Goal: Information Seeking & Learning: Learn about a topic

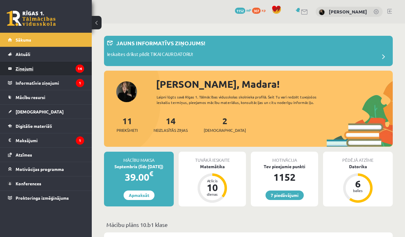
click at [62, 74] on legend "Ziņojumi 14" at bounding box center [50, 69] width 69 height 14
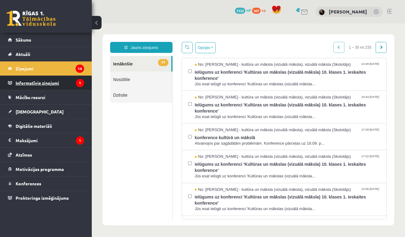
click at [65, 80] on legend "Informatīvie ziņojumi 1" at bounding box center [50, 83] width 69 height 14
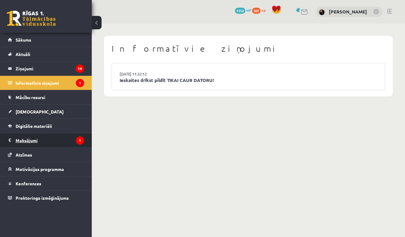
click at [45, 142] on legend "Maksājumi 1" at bounding box center [50, 140] width 69 height 14
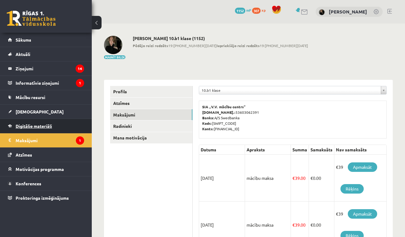
click at [50, 126] on span "Digitālie materiāli" at bounding box center [34, 126] width 36 height 6
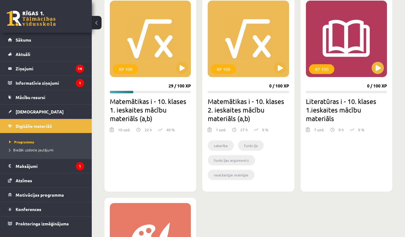
scroll to position [188, 0]
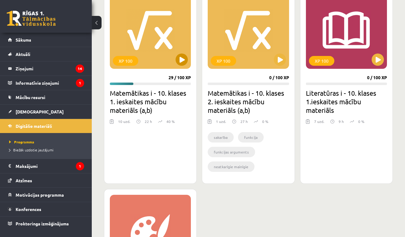
click at [179, 62] on button at bounding box center [182, 60] width 12 height 12
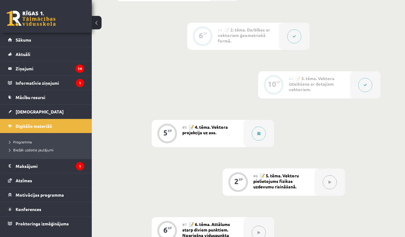
scroll to position [241, 0]
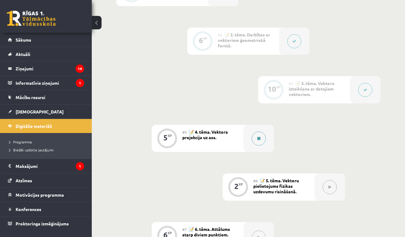
click at [261, 139] on button at bounding box center [259, 139] width 14 height 14
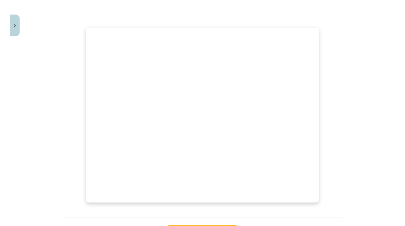
scroll to position [222, 0]
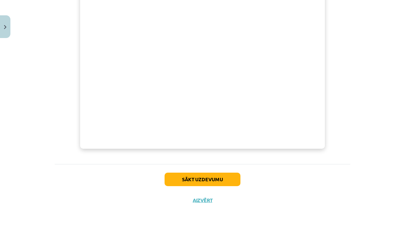
click at [205, 178] on button "Sākt uzdevumu" at bounding box center [203, 178] width 76 height 13
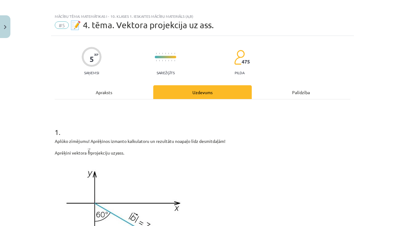
scroll to position [6, 0]
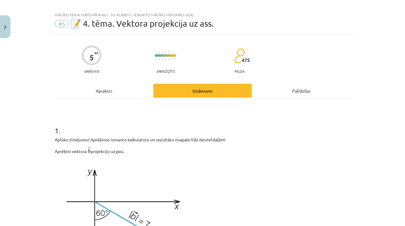
click at [107, 90] on div "Apraksts" at bounding box center [104, 91] width 99 height 14
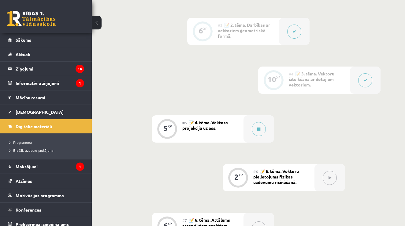
scroll to position [252, 0]
click at [260, 127] on icon at bounding box center [258, 128] width 3 height 4
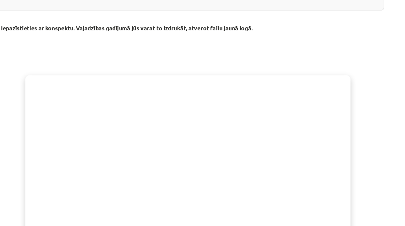
scroll to position [262, 0]
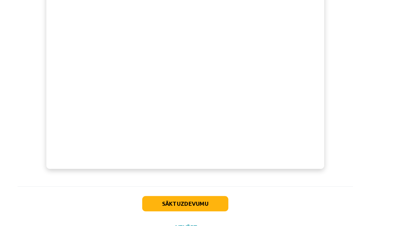
click at [172, 176] on button "Sākt uzdevumu" at bounding box center [203, 178] width 76 height 13
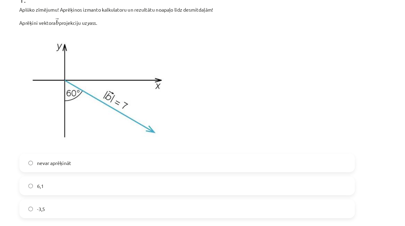
scroll to position [95, 0]
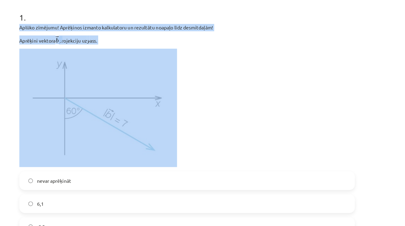
drag, startPoint x: 13, startPoint y: 20, endPoint x: 91, endPoint y: 42, distance: 80.7
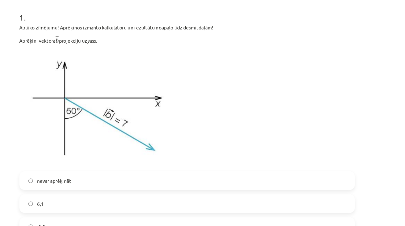
click at [90, 69] on img at bounding box center [124, 121] width 139 height 104
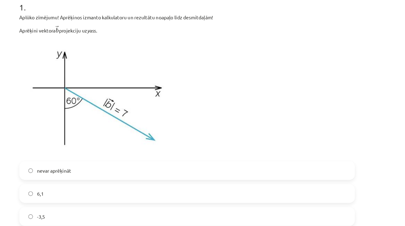
scroll to position [105, 0]
drag, startPoint x: 13, startPoint y: 22, endPoint x: 92, endPoint y: 28, distance: 79.8
click at [92, 28] on div "Mācību tēma: Matemātikas i - 10. klases 1. ieskaites mācību materiāls (a,b) #5 …" at bounding box center [202, 113] width 405 height 226
click at [86, 48] on p "Aprēķini vektora ﻿ → b b → projekciju uz y ass." at bounding box center [203, 52] width 296 height 8
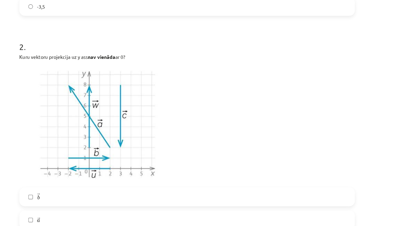
scroll to position [294, 0]
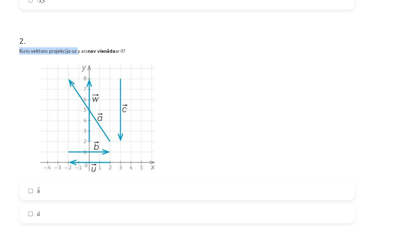
drag, startPoint x: 15, startPoint y: 43, endPoint x: 68, endPoint y: 46, distance: 53.0
click at [68, 46] on div "5 XP Saņemsi Sarežģīts 475 pilda Apraksts Uzdevums Palīdzība 1 . Aplūko zīmējum…" at bounding box center [202, 151] width 303 height 811
click at [69, 68] on p "Kuru vektoru projekcija uz y ass nav vienāda ar 0?" at bounding box center [203, 71] width 296 height 6
drag, startPoint x: 16, startPoint y: 45, endPoint x: 122, endPoint y: 45, distance: 105.3
click at [122, 45] on div "5 XP Saņemsi Sarežģīts 475 pilda Apraksts Uzdevums Palīdzība 1 . Aplūko zīmējum…" at bounding box center [202, 151] width 303 height 811
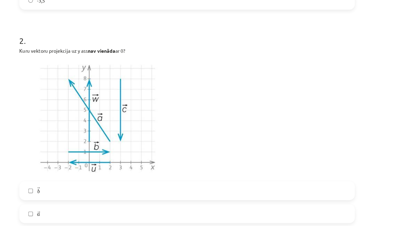
copy p "Kuru vektoru projekcija uz y ass nav vienāda ar 0?"
click at [202, 78] on p at bounding box center [203, 130] width 296 height 104
drag, startPoint x: 15, startPoint y: 45, endPoint x: 122, endPoint y: 43, distance: 106.5
click at [122, 43] on div "5 XP Saņemsi Sarežģīts 475 pilda Apraksts Uzdevums Palīdzība 1 . Aplūko zīmējum…" at bounding box center [202, 151] width 303 height 811
copy p "Kuru vektoru projekcija uz y ass nav vienāda ar 0?"
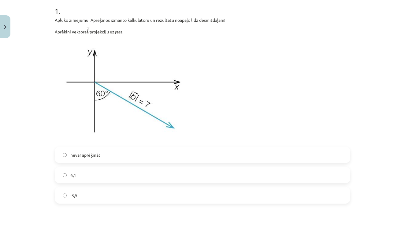
scroll to position [116, 0]
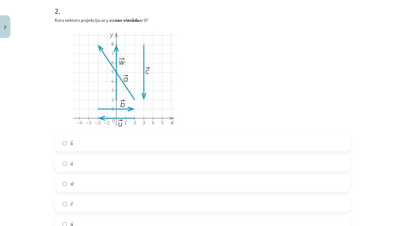
click at [62, 99] on img at bounding box center [124, 79] width 139 height 104
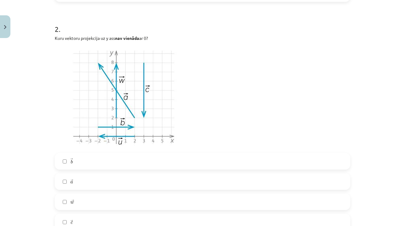
scroll to position [351, 0]
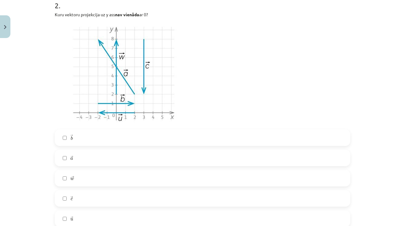
click at [98, 132] on label "→ b b →" at bounding box center [202, 137] width 294 height 15
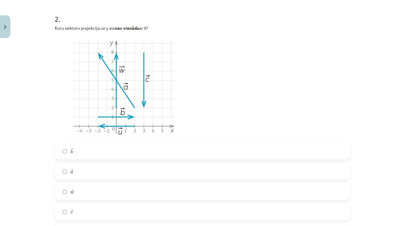
click at [110, 149] on label "→ b b →" at bounding box center [202, 150] width 294 height 15
click at [110, 175] on label "→ a a →" at bounding box center [202, 170] width 294 height 15
click at [112, 194] on label "→ w w →" at bounding box center [202, 191] width 294 height 15
click at [112, 155] on label "→ b b →" at bounding box center [202, 150] width 294 height 15
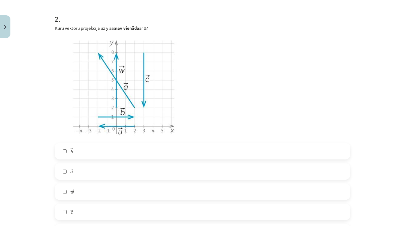
click at [112, 173] on label "→ a a →" at bounding box center [202, 170] width 294 height 15
click at [111, 194] on label "→ w w →" at bounding box center [202, 191] width 294 height 15
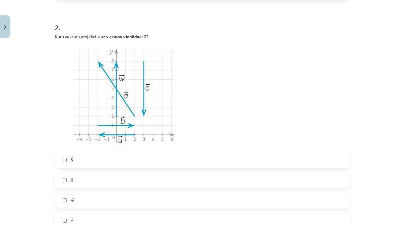
scroll to position [327, 0]
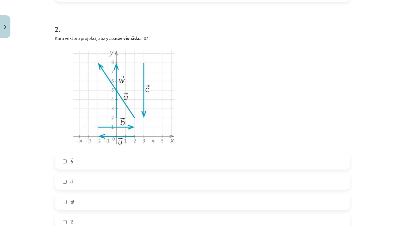
drag, startPoint x: 52, startPoint y: 36, endPoint x: 172, endPoint y: 39, distance: 120.0
click at [172, 39] on div "5 XP Saņemsi Sarežģīts 475 pilda Apraksts Uzdevums Palīdzība 1 . Aplūko zīmējum…" at bounding box center [202, 119] width 303 height 811
click at [198, 104] on p at bounding box center [203, 97] width 296 height 104
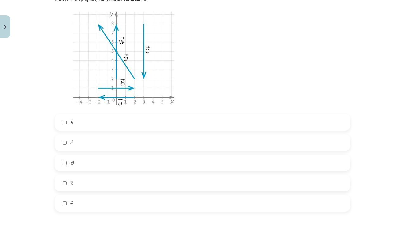
scroll to position [368, 0]
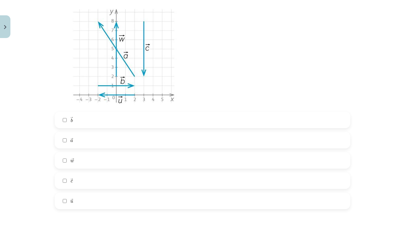
click at [79, 121] on label "→ b b →" at bounding box center [202, 119] width 294 height 15
click at [73, 140] on label "→ a a →" at bounding box center [202, 139] width 294 height 15
click at [78, 159] on label "→ w w →" at bounding box center [202, 159] width 294 height 15
click at [79, 177] on label "→ c c →" at bounding box center [202, 180] width 294 height 15
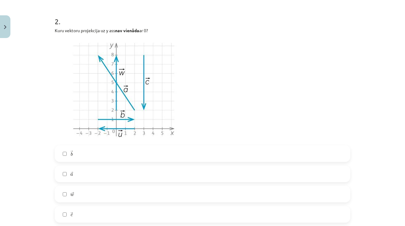
scroll to position [335, 0]
drag, startPoint x: 56, startPoint y: 32, endPoint x: 166, endPoint y: 32, distance: 109.3
click at [166, 32] on p "Kuru vektoru projekcija uz y ass nav vienāda ar 0?" at bounding box center [203, 31] width 296 height 6
click at [65, 33] on p "Kuru vektoru projekcija uz y ass nav vienāda ar 0?" at bounding box center [203, 31] width 296 height 6
click at [61, 32] on p "Kuru vektoru projekcija uz y ass nav vienāda ar 0?" at bounding box center [203, 31] width 296 height 6
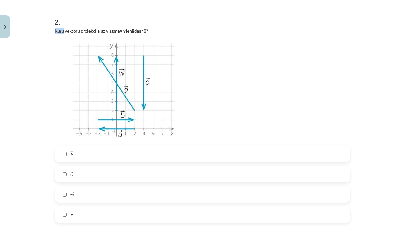
click at [61, 32] on p "Kuru vektoru projekcija uz y ass nav vienāda ar 0?" at bounding box center [203, 31] width 296 height 6
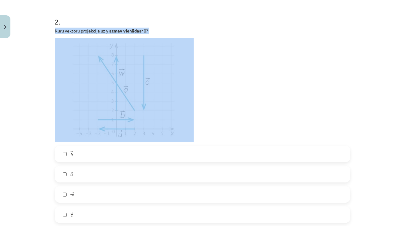
click at [61, 32] on p "Kuru vektoru projekcija uz y ass nav vienāda ar 0?" at bounding box center [203, 31] width 296 height 6
copy div "Kuru vektoru projekcija uz y ass nav vienāda ar 0?"
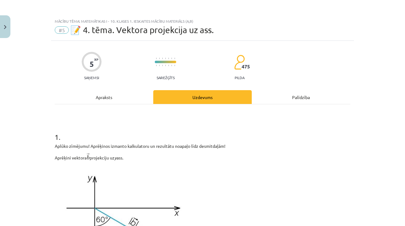
scroll to position [0, 0]
click at [103, 99] on div "Apraksts" at bounding box center [104, 97] width 99 height 14
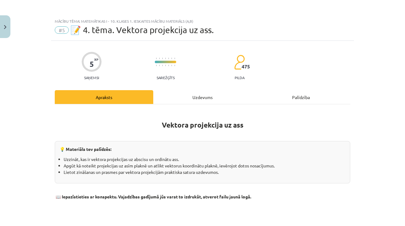
click at [200, 96] on div "Uzdevums" at bounding box center [202, 97] width 99 height 14
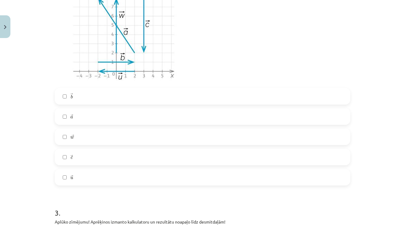
scroll to position [390, 0]
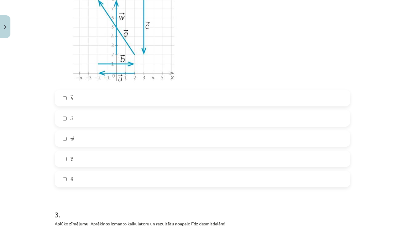
click at [68, 98] on label "→ b b →" at bounding box center [202, 97] width 294 height 15
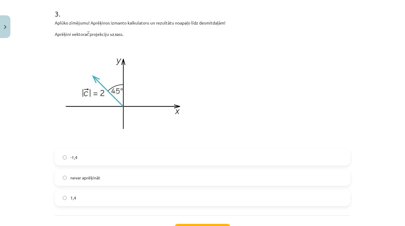
scroll to position [582, 0]
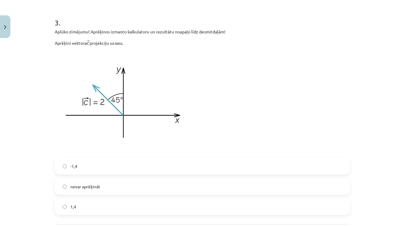
drag, startPoint x: 53, startPoint y: 31, endPoint x: 142, endPoint y: 42, distance: 89.4
copy div "Aplūko zīmējumu! Aprēķinos izmanto kalkulatoru un rezultātu noapaļo līdz desmit…"
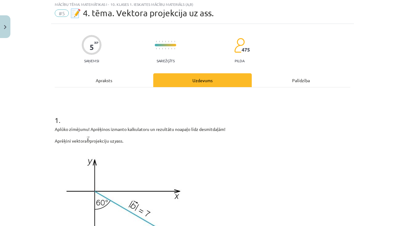
click at [115, 83] on div "Apraksts" at bounding box center [104, 80] width 99 height 14
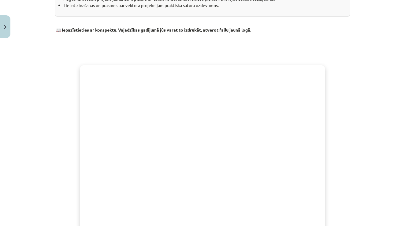
scroll to position [174, 0]
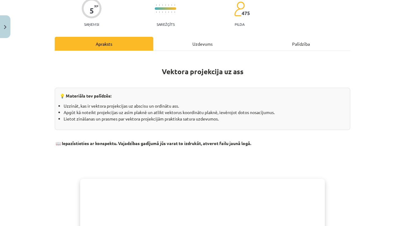
click at [219, 45] on div "Uzdevums" at bounding box center [202, 44] width 99 height 14
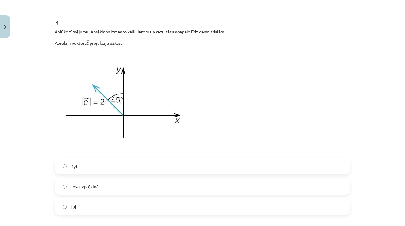
scroll to position [581, 0]
click at [73, 166] on span "-1,4" at bounding box center [73, 166] width 7 height 6
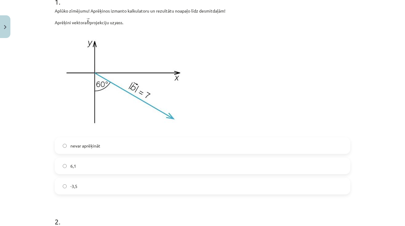
scroll to position [138, 0]
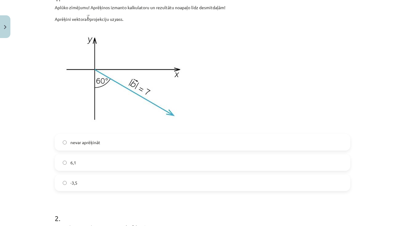
click at [61, 182] on label "-3,5" at bounding box center [202, 182] width 294 height 15
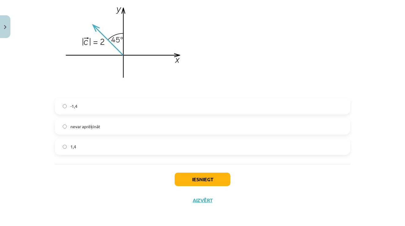
scroll to position [641, 0]
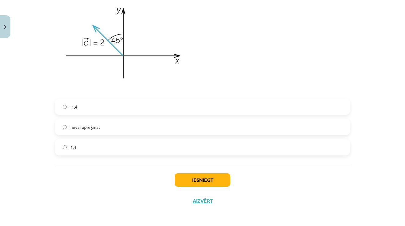
click at [200, 181] on button "Iesniegt" at bounding box center [203, 179] width 56 height 13
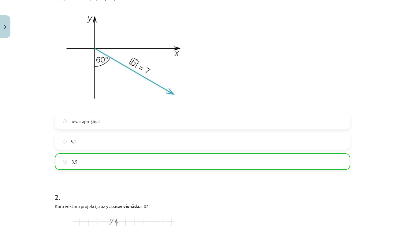
scroll to position [166, 0]
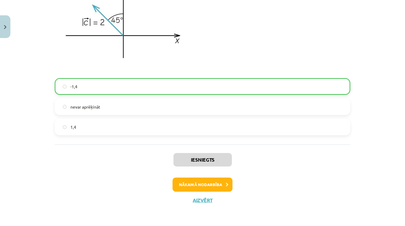
click at [201, 182] on button "Nākamā nodarbība" at bounding box center [203, 184] width 60 height 14
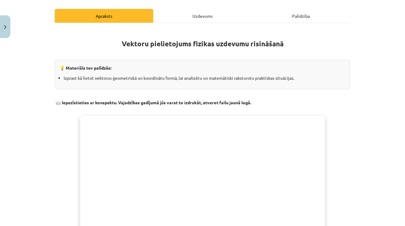
click at [205, 16] on div "Uzdevums" at bounding box center [202, 16] width 99 height 14
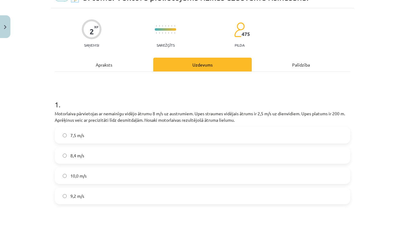
scroll to position [33, 0]
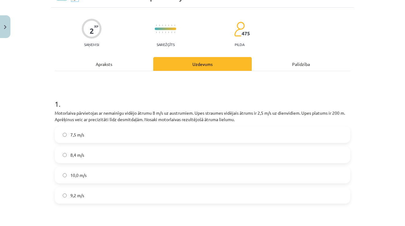
click at [112, 63] on div "Apraksts" at bounding box center [104, 64] width 99 height 14
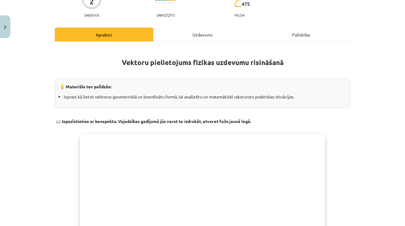
click at [208, 36] on div "Uzdevums" at bounding box center [202, 35] width 99 height 14
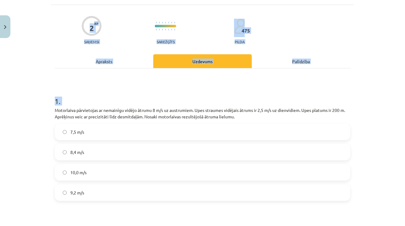
scroll to position [45, 0]
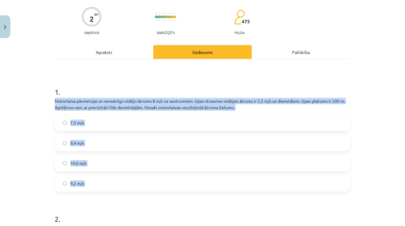
drag, startPoint x: 51, startPoint y: 127, endPoint x: 113, endPoint y: 194, distance: 91.2
click at [113, 194] on div "2 XP Saņemsi Sarežģīts 475 pilda Apraksts Uzdevums Palīdzība 1 . Motorlaiva pār…" at bounding box center [202, 185] width 303 height 378
copy div "Motorlaiva pārvietojas ar nemainīgu vidējo ātrumu 8 m/s uz austrumiem. Upes str…"
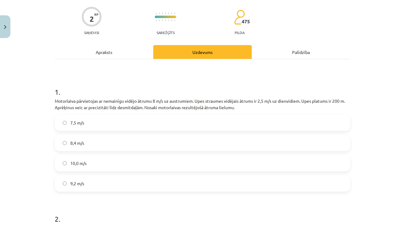
click at [28, 133] on div "Mācību tēma: Matemātikas i - 10. klases 1. ieskaites mācību materiāls (a,b) #6 …" at bounding box center [202, 113] width 405 height 226
click at [62, 143] on label "8,4 m/s" at bounding box center [202, 142] width 294 height 15
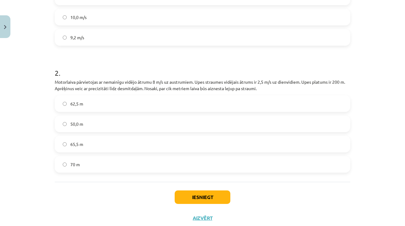
scroll to position [202, 0]
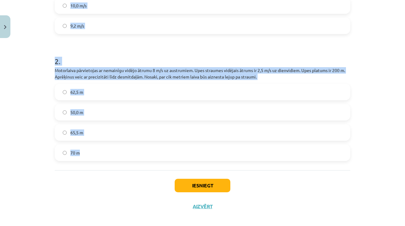
drag, startPoint x: 50, startPoint y: 66, endPoint x: 87, endPoint y: 149, distance: 90.6
click at [87, 149] on div "Mācību tēma: Matemātikas i - 10. klases 1. ieskaites mācību materiāls (a,b) #6 …" at bounding box center [202, 113] width 405 height 226
click at [40, 122] on div "Mācību tēma: Matemātikas i - 10. klases 1. ieskaites mācību materiāls (a,b) #6 …" at bounding box center [202, 113] width 405 height 226
drag, startPoint x: 54, startPoint y: 69, endPoint x: 83, endPoint y: 158, distance: 92.9
click at [83, 158] on div "2 XP Saņemsi Sarežģīts 475 pilda Apraksts Uzdevums Palīdzība 1 . Motorlaiva pār…" at bounding box center [202, 27] width 303 height 378
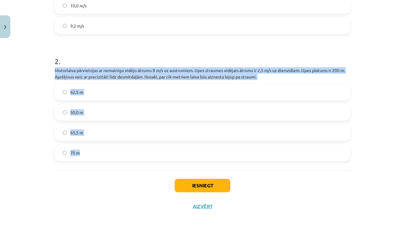
copy div "Motorlaiva pārvietojas ar nemainīgu vidējo ātrumu 8 m/s uz austrumiem. Upes str…"
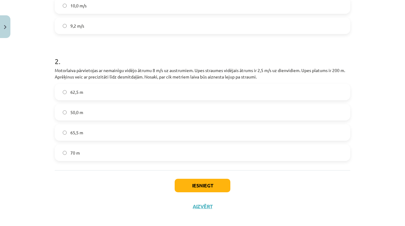
click at [28, 151] on div "Mācību tēma: Matemātikas i - 10. klases 1. ieskaites mācību materiāls (a,b) #6 …" at bounding box center [202, 113] width 405 height 226
click at [77, 90] on span "62,5 m" at bounding box center [76, 92] width 13 height 6
click at [210, 182] on button "Iesniegt" at bounding box center [203, 184] width 56 height 13
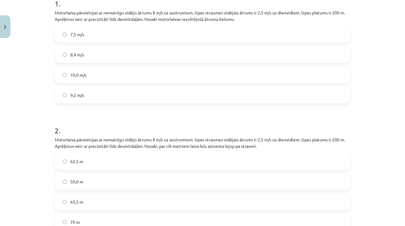
scroll to position [133, 0]
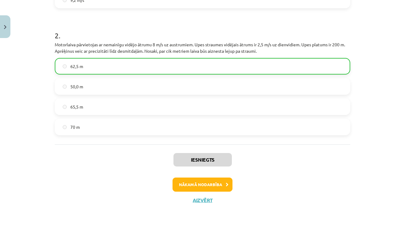
click at [197, 180] on button "Nākamā nodarbība" at bounding box center [203, 184] width 60 height 14
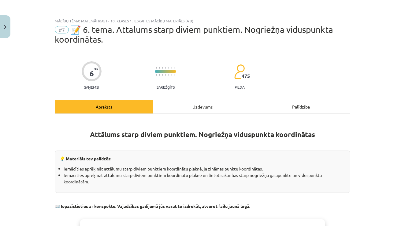
scroll to position [20, 0]
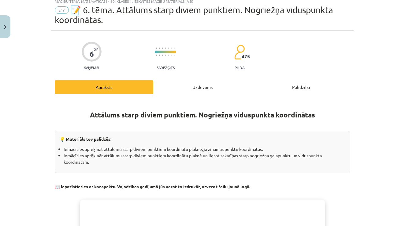
click at [209, 94] on hr at bounding box center [203, 94] width 296 height 0
click at [187, 88] on div "Uzdevums" at bounding box center [202, 87] width 99 height 14
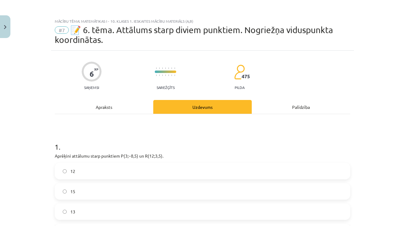
scroll to position [0, 0]
click at [105, 111] on div "Apraksts" at bounding box center [104, 107] width 99 height 14
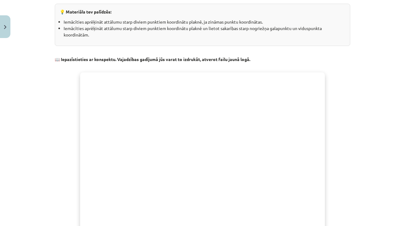
scroll to position [52, 0]
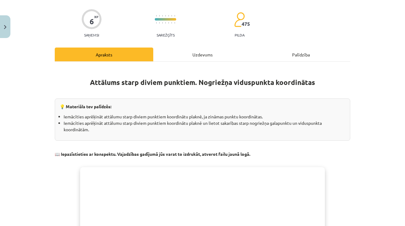
click at [194, 54] on div "Uzdevums" at bounding box center [202, 54] width 99 height 14
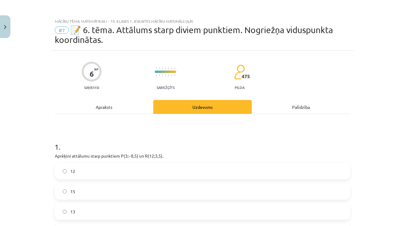
scroll to position [0, 0]
click at [119, 110] on div "Apraksts" at bounding box center [104, 107] width 99 height 14
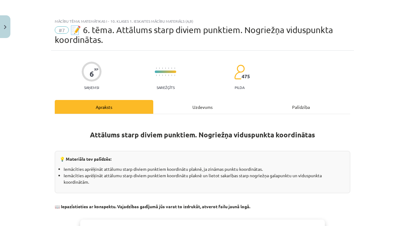
click at [219, 108] on div "Uzdevums" at bounding box center [202, 107] width 99 height 14
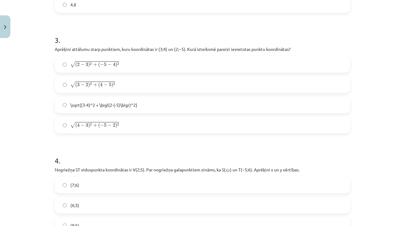
scroll to position [453, 0]
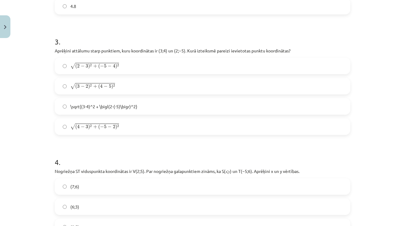
click at [108, 132] on label "√ ( 4 − 3 ) 2 + ( − 5 − 2 ) 2 ( 4 − 3 ) 2 + ( − 5 − 2 ) 2" at bounding box center [202, 126] width 294 height 15
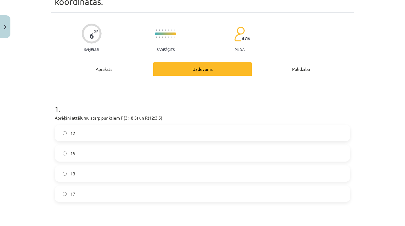
scroll to position [38, 0]
click at [128, 117] on p "Aprēķini attālumu starp punktiem ﻿P(3;−8,5) un ﻿R(12;3,5)﻿." at bounding box center [203, 118] width 296 height 6
drag, startPoint x: 130, startPoint y: 117, endPoint x: 138, endPoint y: 118, distance: 8.6
click at [138, 118] on p "Aprēķini attālumu starp punktiem ﻿P(3;−8,5) un ﻿R(12;3,5)﻿." at bounding box center [203, 118] width 296 height 6
drag, startPoint x: 150, startPoint y: 118, endPoint x: 156, endPoint y: 119, distance: 5.6
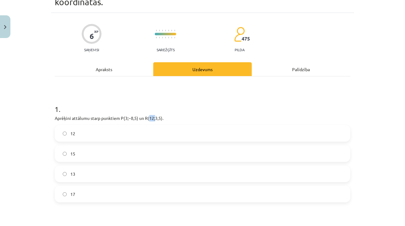
click at [156, 119] on p "Aprēķini attālumu starp punktiem ﻿P(3;−8,5) un ﻿R(12;3,5)﻿." at bounding box center [203, 118] width 296 height 6
drag, startPoint x: 156, startPoint y: 118, endPoint x: 162, endPoint y: 119, distance: 6.4
click at [162, 119] on p "Aprēķini attālumu starp punktiem ﻿P(3;−8,5) un ﻿R(12;3,5)﻿." at bounding box center [203, 118] width 296 height 6
click at [178, 107] on h1 "1 ." at bounding box center [203, 103] width 296 height 19
drag, startPoint x: 149, startPoint y: 119, endPoint x: 156, endPoint y: 119, distance: 7.0
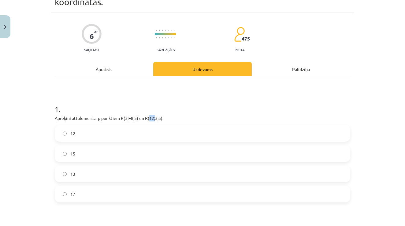
click at [156, 119] on p "Aprēķini attālumu starp punktiem ﻿P(3;−8,5) un ﻿R(12;3,5)﻿." at bounding box center [203, 118] width 296 height 6
click at [129, 118] on p "Aprēķini attālumu starp punktiem ﻿P(3;−8,5) un ﻿R(12;3,5)﻿." at bounding box center [203, 118] width 296 height 6
click at [122, 99] on h1 "1 ." at bounding box center [203, 103] width 296 height 19
drag, startPoint x: 150, startPoint y: 118, endPoint x: 154, endPoint y: 118, distance: 3.4
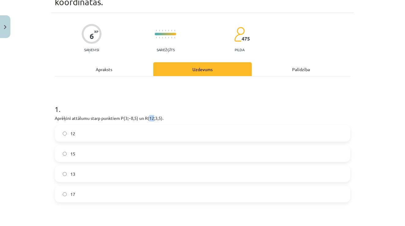
click at [154, 118] on p "Aprēķini attālumu starp punktiem ﻿P(3;−8,5) un ﻿R(12;3,5)﻿." at bounding box center [203, 118] width 296 height 6
click at [142, 104] on h1 "1 ." at bounding box center [203, 103] width 296 height 19
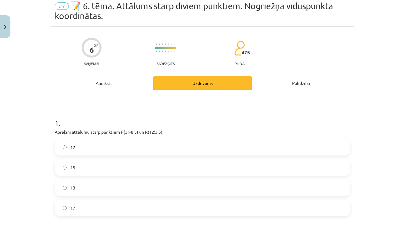
scroll to position [24, 0]
drag, startPoint x: 122, startPoint y: 128, endPoint x: 157, endPoint y: 132, distance: 35.1
click at [157, 133] on p "Aprēķini attālumu starp punktiem ﻿P(3;−8,5) un ﻿R(12;3,5)﻿." at bounding box center [203, 131] width 296 height 6
click at [156, 134] on p "Aprēķini attālumu starp punktiem ﻿P(3;−8,5) un ﻿R(12;3,5)﻿." at bounding box center [203, 131] width 296 height 6
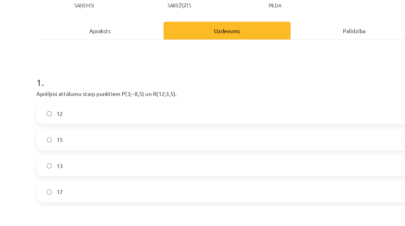
scroll to position [257, 0]
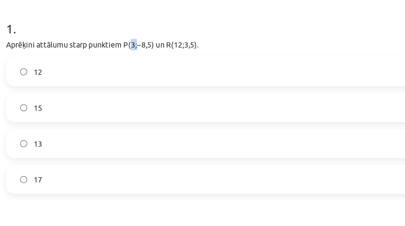
drag, startPoint x: 73, startPoint y: 25, endPoint x: 77, endPoint y: 24, distance: 3.8
click at [77, 120] on p "Aprēķini attālumu starp punktiem ﻿P(3;−8,5) un ﻿R(12;3,5)﻿." at bounding box center [203, 123] width 296 height 6
drag, startPoint x: 80, startPoint y: 24, endPoint x: 85, endPoint y: 23, distance: 5.4
click at [85, 120] on p "Aprēķini attālumu starp punktiem ﻿P(3;−8,5) un ﻿R(12;3,5)﻿." at bounding box center [203, 123] width 296 height 6
drag, startPoint x: 69, startPoint y: 24, endPoint x: 86, endPoint y: 24, distance: 17.1
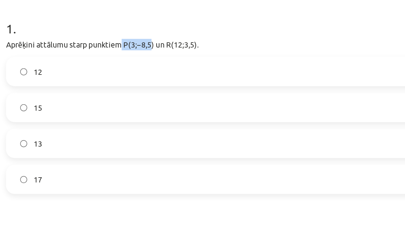
click at [86, 120] on p "Aprēķini attālumu starp punktiem ﻿P(3;−8,5) un ﻿R(12;3,5)﻿." at bounding box center [203, 123] width 296 height 6
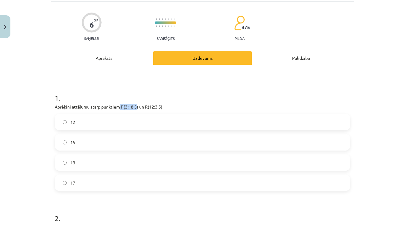
scroll to position [70, 0]
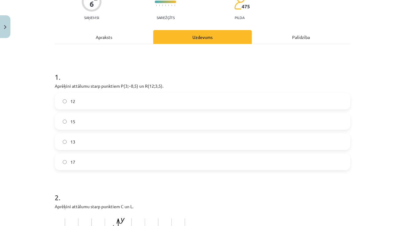
click at [121, 78] on h1 "1 ." at bounding box center [203, 71] width 296 height 19
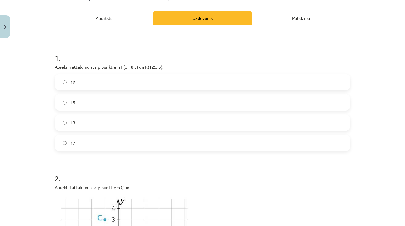
scroll to position [86, 0]
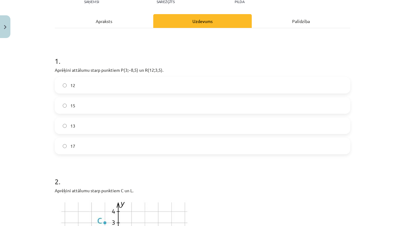
click at [118, 108] on label "15" at bounding box center [202, 105] width 294 height 15
click at [65, 88] on label "12" at bounding box center [202, 84] width 294 height 15
click at [65, 102] on label "15" at bounding box center [202, 105] width 294 height 15
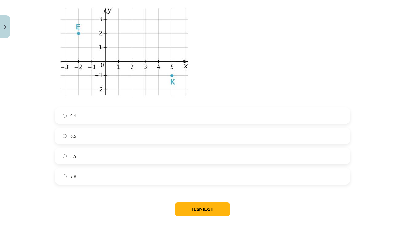
scroll to position [873, 0]
click at [66, 173] on label "7.6" at bounding box center [202, 175] width 294 height 15
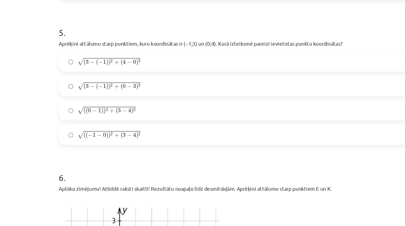
scroll to position [670, 0]
drag, startPoint x: 178, startPoint y: 37, endPoint x: 182, endPoint y: 37, distance: 4.9
click at [182, 72] on p "Aprēķini attālumu starp punktiem, kuru koordinātas ir ﻿(−1;3) un ﻿(0;4). Kurā i…" at bounding box center [203, 75] width 296 height 6
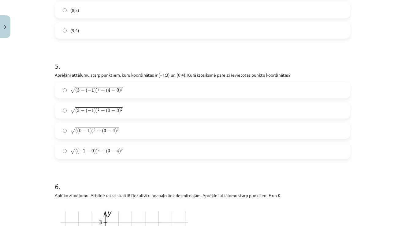
click at [13, 124] on div "Mācību tēma: Matemātikas i - 10. klases 1. ieskaites mācību materiāls (a,b) #7 …" at bounding box center [202, 113] width 405 height 226
drag, startPoint x: 50, startPoint y: 74, endPoint x: 209, endPoint y: 64, distance: 159.5
click at [209, 64] on div "Mācību tēma: Matemātikas i - 10. klases 1. ieskaites mācību materiāls (a,b) #7 …" at bounding box center [202, 113] width 405 height 226
click at [213, 73] on p "Aprēķini attālumu starp punktiem, kuru koordinātas ir ﻿(−1;3) un ﻿(0;4). Kurā i…" at bounding box center [203, 75] width 296 height 6
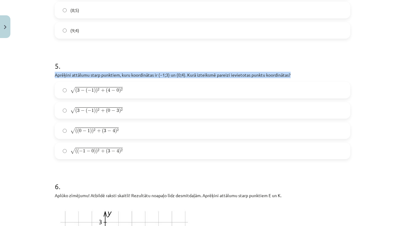
drag, startPoint x: 285, startPoint y: 74, endPoint x: 55, endPoint y: 76, distance: 229.5
click at [55, 76] on p "Aprēķini attālumu starp punktiem, kuru koordinātas ir ﻿(−1;3) un ﻿(0;4). Kurā i…" at bounding box center [203, 75] width 296 height 6
copy p "Aprēķini attālumu starp punktiem, kuru koordinātas ir ﻿(−1;3) un ﻿(0;4). Kurā i…"
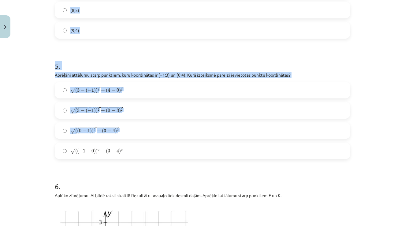
drag, startPoint x: 44, startPoint y: 90, endPoint x: 135, endPoint y: 151, distance: 109.6
click at [135, 151] on div "Mācību tēma: Matemātikas i - 10. klases 1. ieskaites mācību materiāls (a,b) #7 …" at bounding box center [202, 113] width 405 height 226
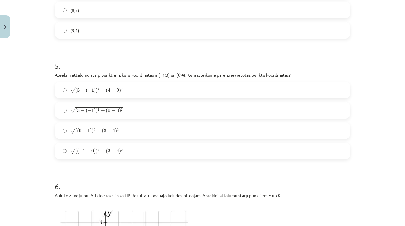
click at [39, 61] on div "Mācību tēma: Matemātikas i - 10. klases 1. ieskaites mācību materiāls (a,b) #7 …" at bounding box center [202, 113] width 405 height 226
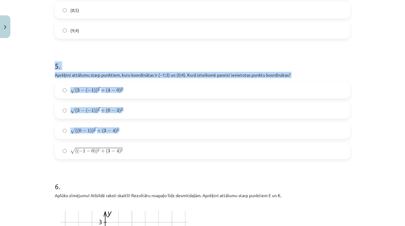
drag, startPoint x: 53, startPoint y: 64, endPoint x: 133, endPoint y: 154, distance: 120.9
copy div "5 . Aprēķini attālumu starp punktiem, kuru koordinātas ir ﻿(−1;3) un ﻿(0;4). Ku…"
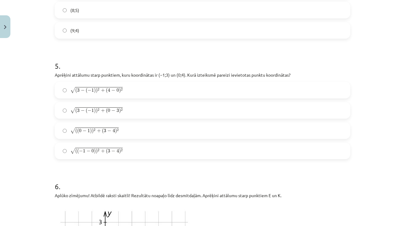
click at [19, 117] on div "Mācību tēma: Matemātikas i - 10. klases 1. ieskaites mācību materiāls (a,b) #7 …" at bounding box center [202, 113] width 405 height 226
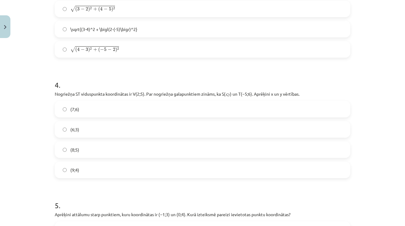
scroll to position [530, 0]
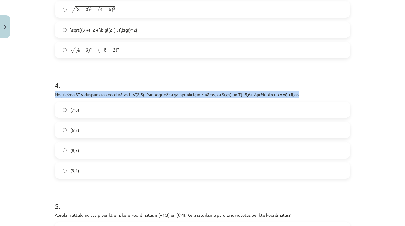
drag, startPoint x: 51, startPoint y: 94, endPoint x: 305, endPoint y: 95, distance: 254.3
click at [305, 95] on div "6 XP Saņemsi Sarežģīts 475 pilda Apraksts Uzdevums Palīdzība 1 . Aprēķini attāl…" at bounding box center [202, 52] width 303 height 1062
copy p "Nogriežņa ﻿ST viduspunkta koordinātas ir ﻿V(2;5)﻿. Par nogriežņa galapunktiem z…"
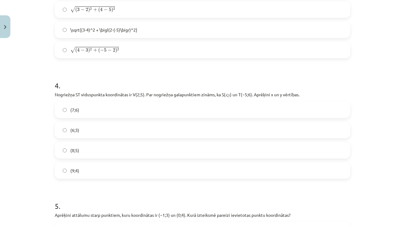
click at [47, 94] on div "Mācību tēma: Matemātikas i - 10. klases 1. ieskaites mācību materiāls (a,b) #7 …" at bounding box center [202, 113] width 405 height 226
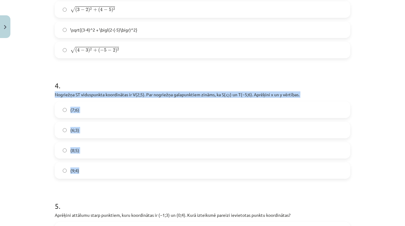
drag, startPoint x: 55, startPoint y: 92, endPoint x: 86, endPoint y: 168, distance: 81.8
click at [87, 169] on div "4 . Nogriežņa ﻿ST viduspunkta koordinātas ir ﻿V(2;5)﻿. Par nogriežņa galapunkti…" at bounding box center [203, 124] width 296 height 108
copy div "Nogriežņa ﻿ST viduspunkta koordinātas ir ﻿V(2;5)﻿. Par nogriežņa galapunktiem z…"
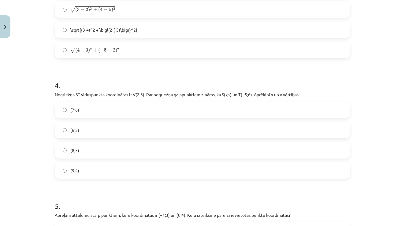
click at [39, 129] on div "Mācību tēma: Matemātikas i - 10. klases 1. ieskaites mācību materiāls (a,b) #7 …" at bounding box center [202, 113] width 405 height 226
click at [69, 170] on label "(9;4)" at bounding box center [202, 170] width 294 height 15
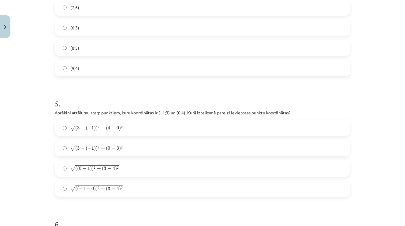
scroll to position [636, 0]
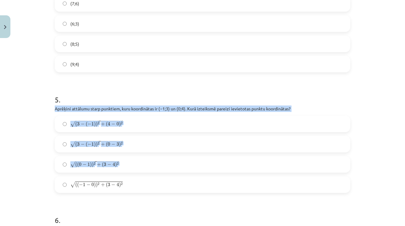
drag, startPoint x: 52, startPoint y: 107, endPoint x: 125, endPoint y: 185, distance: 106.7
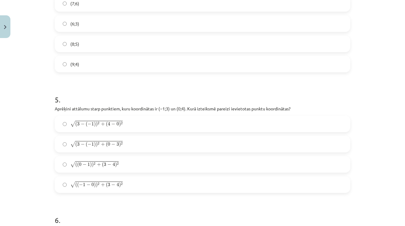
click at [43, 106] on div "Mācību tēma: Matemātikas i - 10. klases 1. ieskaites mācību materiāls (a,b) #7 …" at bounding box center [202, 113] width 405 height 226
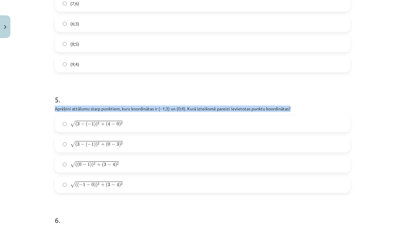
drag, startPoint x: 51, startPoint y: 108, endPoint x: 296, endPoint y: 109, distance: 244.8
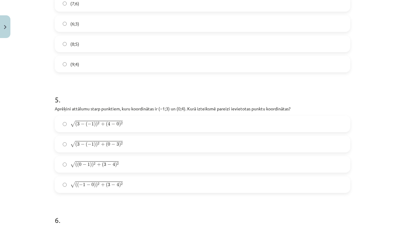
click at [93, 161] on span "√ ( ( 0 − 1 ) ) 2 + ( 3 − 4 ) 2" at bounding box center [94, 164] width 48 height 6
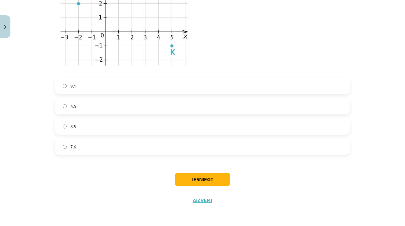
scroll to position [903, 0]
click at [203, 175] on button "Iesniegt" at bounding box center [203, 178] width 56 height 13
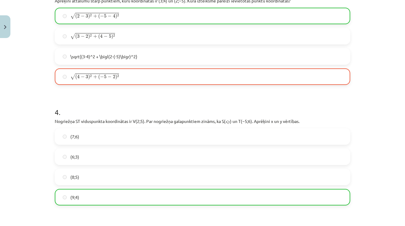
scroll to position [484, 0]
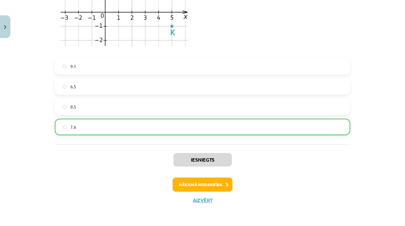
click at [211, 186] on button "Nākamā nodarbība" at bounding box center [203, 184] width 60 height 14
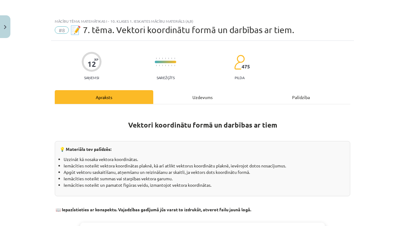
scroll to position [0, 0]
click at [197, 96] on div "Uzdevums" at bounding box center [202, 97] width 99 height 14
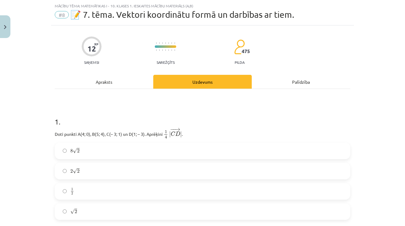
scroll to position [51, 0]
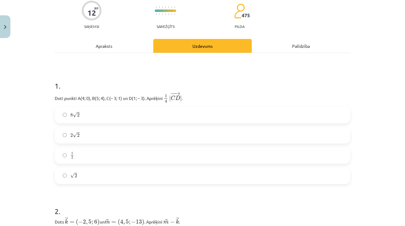
click at [95, 46] on div "Apraksts" at bounding box center [104, 46] width 99 height 14
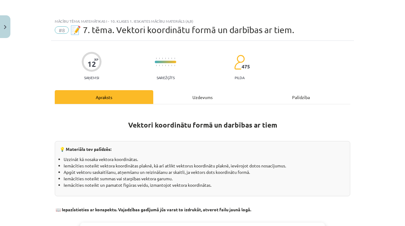
scroll to position [0, 0]
click at [197, 99] on div "Uzdevums" at bounding box center [202, 97] width 99 height 14
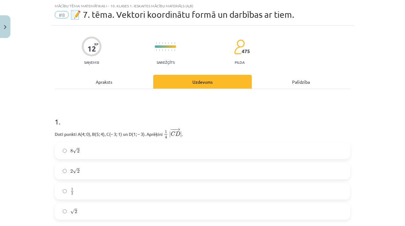
scroll to position [25, 0]
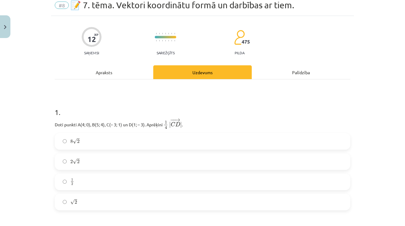
click at [91, 66] on div "Apraksts" at bounding box center [104, 72] width 99 height 14
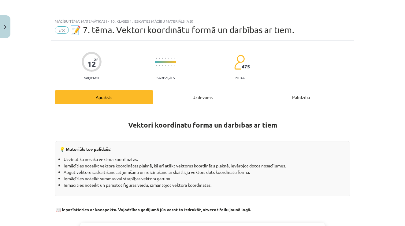
scroll to position [0, 0]
click at [198, 93] on div "Uzdevums" at bounding box center [202, 97] width 99 height 14
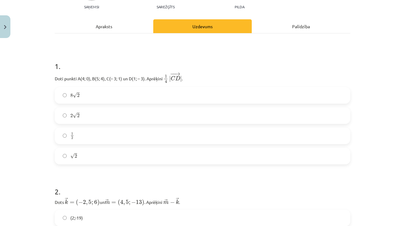
scroll to position [70, 0]
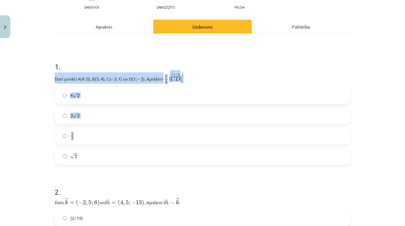
drag, startPoint x: 51, startPoint y: 79, endPoint x: 83, endPoint y: 160, distance: 86.7
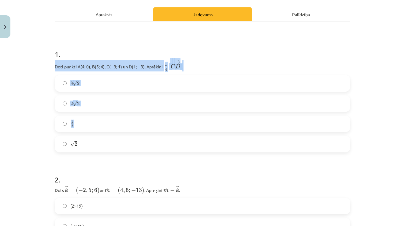
scroll to position [83, 0]
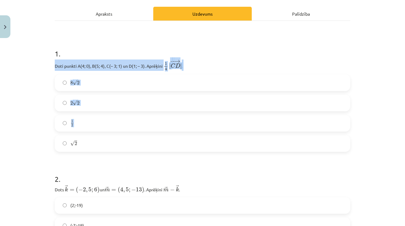
click at [36, 167] on div "Mācību tēma: Matemātikas i - 10. klases 1. ieskaites mācību materiāls (a,b) #8 …" at bounding box center [202, 113] width 405 height 226
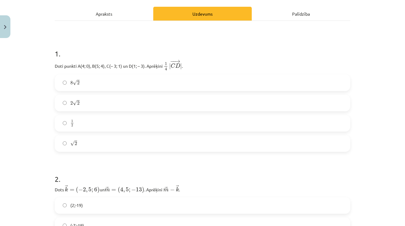
click at [77, 145] on span "2" at bounding box center [76, 143] width 2 height 4
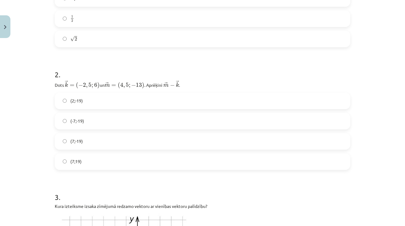
scroll to position [214, 0]
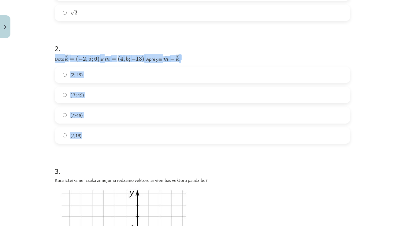
drag, startPoint x: 51, startPoint y: 60, endPoint x: 84, endPoint y: 137, distance: 83.6
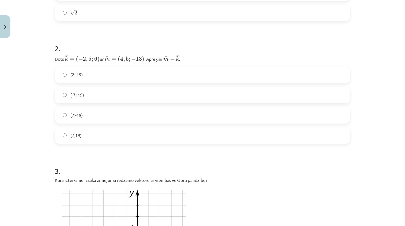
click at [39, 61] on div "Mācību tēma: Matemātikas i - 10. klases 1. ieskaites mācību materiāls (a,b) #8 …" at bounding box center [202, 113] width 405 height 226
click at [69, 114] on label "(7;-19)" at bounding box center [202, 114] width 294 height 15
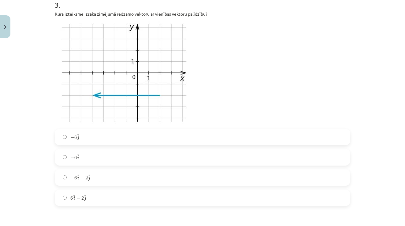
scroll to position [366, 0]
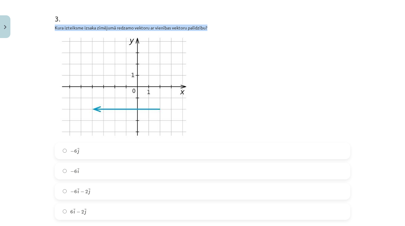
drag, startPoint x: 55, startPoint y: 31, endPoint x: 51, endPoint y: 30, distance: 4.4
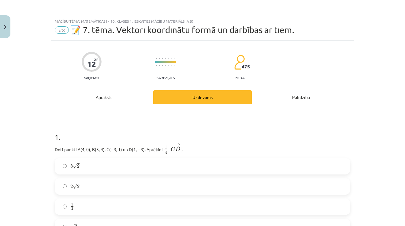
scroll to position [0, 0]
click at [119, 100] on div "Apraksts" at bounding box center [104, 97] width 99 height 14
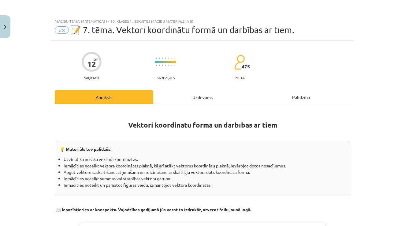
click at [196, 96] on div "Uzdevums" at bounding box center [202, 97] width 99 height 14
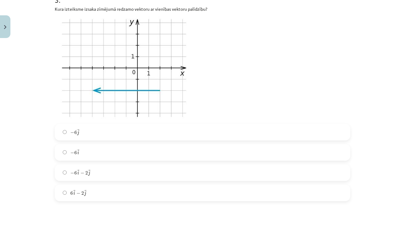
scroll to position [384, 0]
click at [64, 159] on label "− 6 → i − 6 i →" at bounding box center [202, 152] width 294 height 15
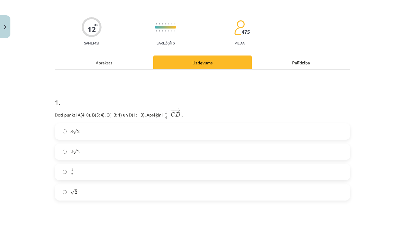
scroll to position [0, 0]
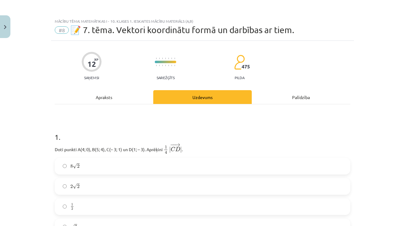
click at [116, 101] on div "Apraksts" at bounding box center [104, 97] width 99 height 14
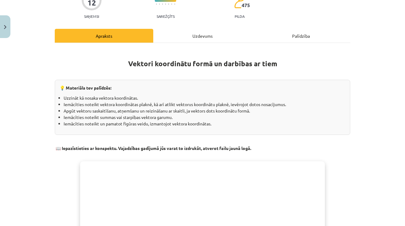
click at [202, 30] on div "Uzdevums" at bounding box center [202, 36] width 99 height 14
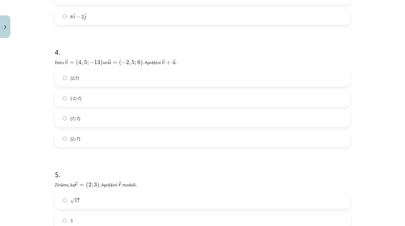
scroll to position [560, 0]
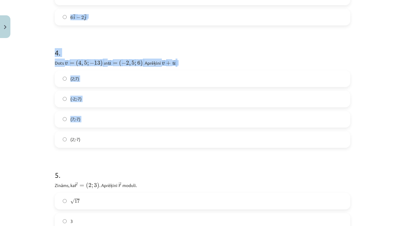
drag, startPoint x: 46, startPoint y: 61, endPoint x: 80, endPoint y: 133, distance: 80.1
click at [80, 133] on div "Mācību tēma: Matemātikas i - 10. klases 1. ieskaites mācību materiāls (a,b) #8 …" at bounding box center [202, 113] width 405 height 226
click at [50, 109] on div "Mācību tēma: Matemātikas i - 10. klases 1. ieskaites mācību materiāls (a,b) #8 …" at bounding box center [202, 113] width 405 height 226
drag, startPoint x: 52, startPoint y: 63, endPoint x: 80, endPoint y: 145, distance: 86.1
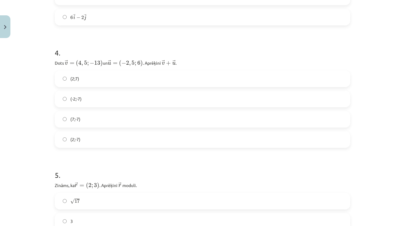
click at [39, 51] on div "Mācību tēma: Matemātikas i - 10. klases 1. ieskaites mācību materiāls (a,b) #8 …" at bounding box center [202, 113] width 405 height 226
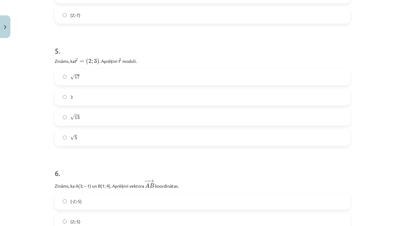
scroll to position [685, 0]
drag, startPoint x: 52, startPoint y: 61, endPoint x: 80, endPoint y: 138, distance: 81.6
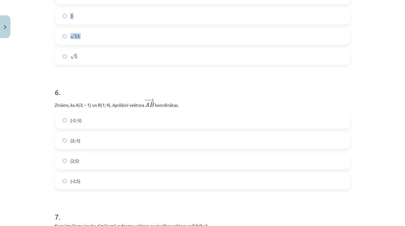
scroll to position [764, 0]
click at [39, 113] on div "Mācību tēma: Matemātikas i - 10. klases 1. ieskaites mācību materiāls (a,b) #8 …" at bounding box center [202, 113] width 405 height 226
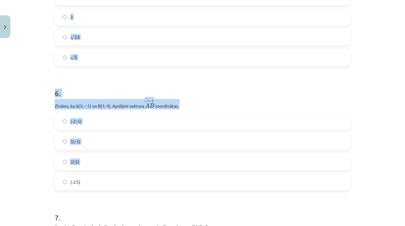
drag, startPoint x: 50, startPoint y: 106, endPoint x: 80, endPoint y: 170, distance: 70.3
click at [80, 170] on div "Mācību tēma: Matemātikas i - 10. klases 1. ieskaites mācību materiāls (a,b) #8 …" at bounding box center [202, 113] width 405 height 226
click at [47, 133] on div "Mācību tēma: Matemātikas i - 10. klases 1. ieskaites mācību materiāls (a,b) #8 …" at bounding box center [202, 113] width 405 height 226
drag, startPoint x: 53, startPoint y: 105, endPoint x: 80, endPoint y: 182, distance: 82.0
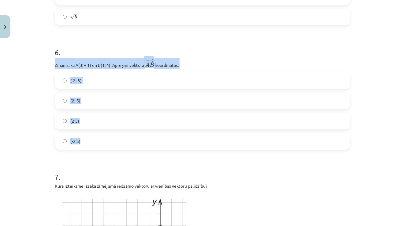
scroll to position [810, 0]
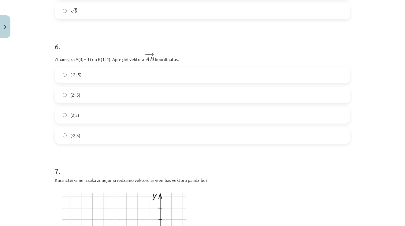
click at [31, 141] on div "Mācību tēma: Matemātikas i - 10. klases 1. ieskaites mācību materiāls (a,b) #8 …" at bounding box center [202, 113] width 405 height 226
click at [76, 137] on span "(-2;5)" at bounding box center [75, 135] width 10 height 6
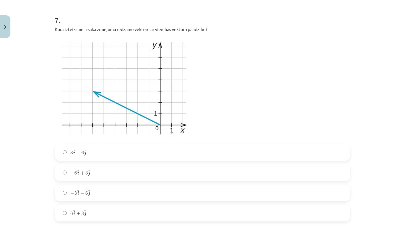
scroll to position [959, 0]
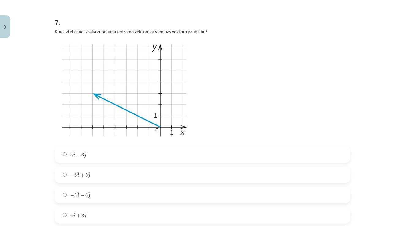
click at [53, 31] on div "12 XP Saņemsi Sarežģīts 475 pilda Apraksts Uzdevums Palīdzība 1 . Doti punkti A…" at bounding box center [202, 91] width 303 height 2019
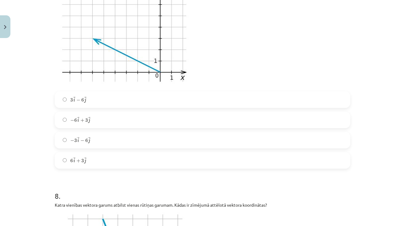
scroll to position [1013, 0]
click at [80, 118] on span "− 6 → i + 3 → j" at bounding box center [80, 120] width 20 height 6
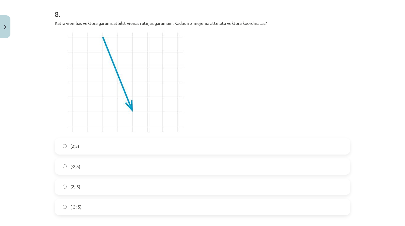
scroll to position [1199, 0]
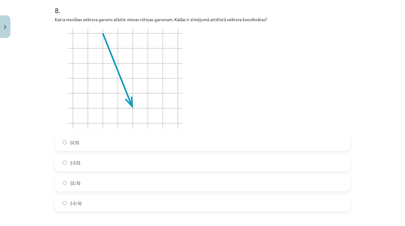
click at [77, 140] on span "(2;5)" at bounding box center [74, 142] width 9 height 6
click at [82, 186] on label "(2;-5)" at bounding box center [202, 182] width 294 height 15
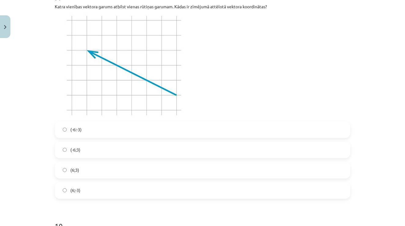
scroll to position [1439, 0]
click at [71, 150] on span "(-6;3)" at bounding box center [75, 150] width 10 height 6
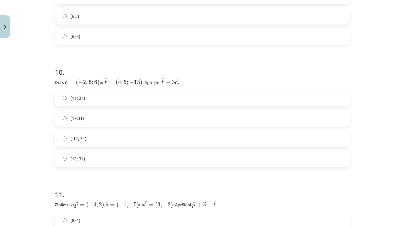
scroll to position [1585, 0]
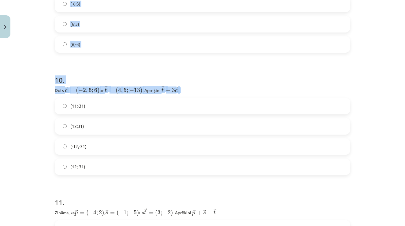
drag, startPoint x: 48, startPoint y: 92, endPoint x: 186, endPoint y: 96, distance: 137.8
click at [186, 96] on div "Mācību tēma: Matemātikas i - 10. klases 1. ieskaites mācību materiāls (a,b) #8 …" at bounding box center [202, 113] width 405 height 226
click at [94, 93] on span "→ c = ( − 2 , 5 ; 6 )" at bounding box center [82, 90] width 35 height 6
drag, startPoint x: 54, startPoint y: 89, endPoint x: 190, endPoint y: 88, distance: 135.9
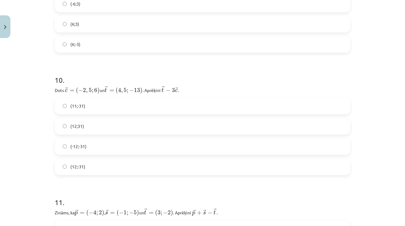
click at [58, 111] on label "(11;-31)" at bounding box center [202, 105] width 294 height 15
click at [48, 89] on div "Mācību tēma: Matemātikas i - 10. klases 1. ieskaites mācību materiāls (a,b) #8 …" at bounding box center [202, 113] width 405 height 226
click at [49, 88] on div "Mācību tēma: Matemātikas i - 10. klases 1. ieskaites mācību materiāls (a,b) #8 …" at bounding box center [202, 113] width 405 height 226
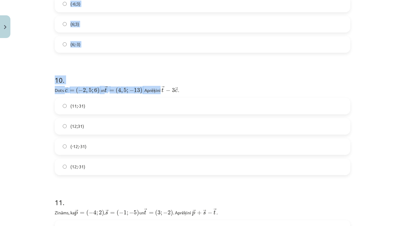
drag, startPoint x: 49, startPoint y: 88, endPoint x: 153, endPoint y: 89, distance: 104.1
click at [154, 90] on div "Mācību tēma: Matemātikas i - 10. klases 1. ieskaites mācību materiāls (a,b) #8 …" at bounding box center [202, 113] width 405 height 226
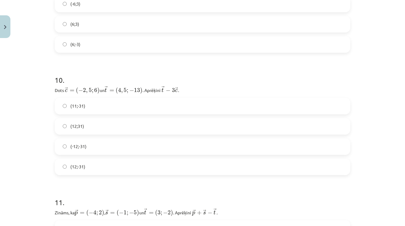
click at [154, 89] on p "Dots ﻿﻿ → c = ( − 2 , 5 ; 6 ) c → = ( − 2 , 5 ; 6 ) ﻿ un ﻿ → t = ( 4 , 5 ; − 13…" at bounding box center [203, 90] width 296 height 8
drag, startPoint x: 186, startPoint y: 89, endPoint x: 53, endPoint y: 88, distance: 133.1
click at [73, 170] on label "(12;-31)" at bounding box center [202, 166] width 294 height 15
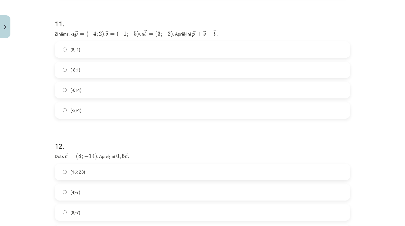
scroll to position [1744, 0]
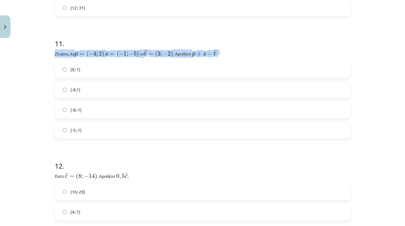
drag, startPoint x: 54, startPoint y: 52, endPoint x: 223, endPoint y: 54, distance: 169.3
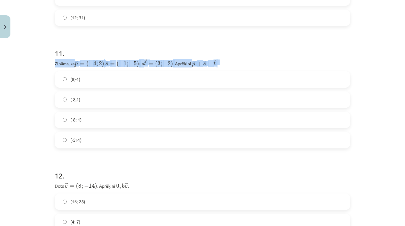
scroll to position [1729, 0]
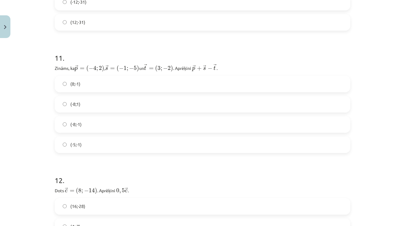
click at [77, 123] on span "(-8;-1)" at bounding box center [75, 124] width 11 height 6
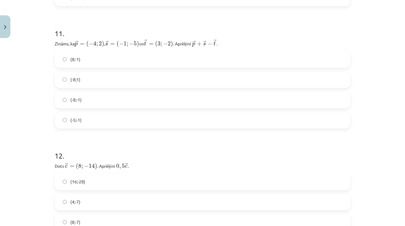
scroll to position [1766, 0]
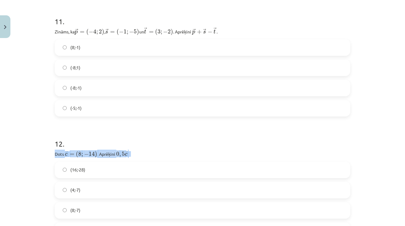
drag, startPoint x: 54, startPoint y: 153, endPoint x: 136, endPoint y: 156, distance: 82.7
click at [39, 144] on div "Mācību tēma: Matemātikas i - 10. klases 1. ieskaites mācību materiāls (a,b) #8 …" at bounding box center [202, 113] width 405 height 226
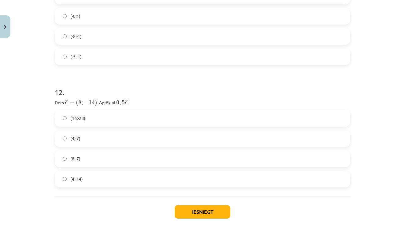
scroll to position [1816, 0]
click at [85, 136] on label "(4;-7)" at bounding box center [202, 138] width 294 height 15
click at [197, 213] on button "Iesniegt" at bounding box center [203, 211] width 56 height 13
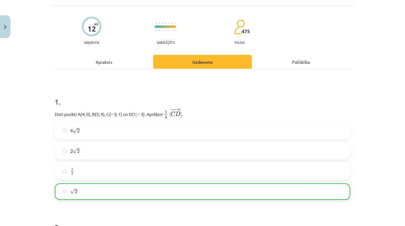
scroll to position [0, 0]
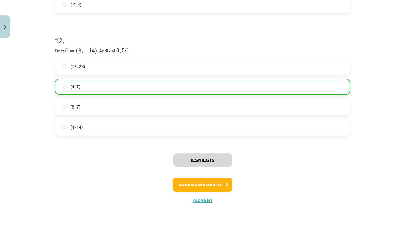
click at [204, 183] on button "Nākamā nodarbība" at bounding box center [203, 185] width 60 height 14
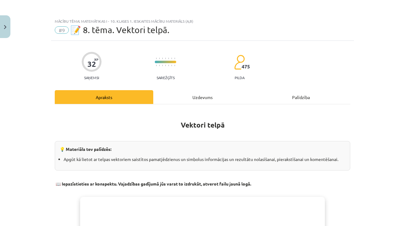
click at [218, 92] on div "Uzdevums" at bounding box center [202, 97] width 99 height 14
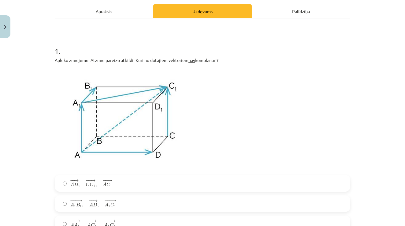
scroll to position [85, 0]
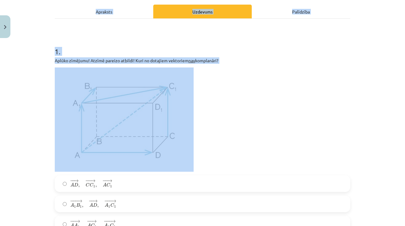
drag, startPoint x: 50, startPoint y: 59, endPoint x: 200, endPoint y: 65, distance: 149.8
click at [200, 65] on div "Mācību tēma: Matemātikas i - 10. klases 1. ieskaites mācību materiāls (a,b) #9 …" at bounding box center [202, 113] width 405 height 226
click at [200, 65] on div "Aplūko zīmējumu! Atzīmē pareizo atbildi! Kuri no dotajiem vektoriem nav komplan…" at bounding box center [203, 114] width 296 height 114
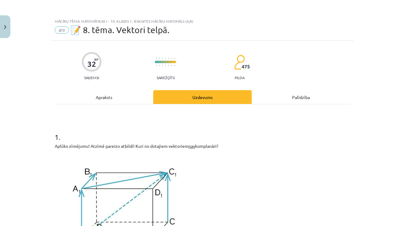
scroll to position [4, 0]
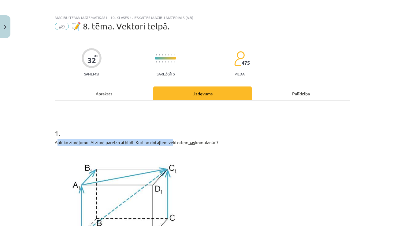
drag, startPoint x: 58, startPoint y: 142, endPoint x: 174, endPoint y: 141, distance: 116.0
click at [174, 141] on p "Aplūko zīmējumu! Atzīmē pareizo atbildi! Kuri no dotajiem vektoriem nav komplan…" at bounding box center [203, 142] width 296 height 6
drag, startPoint x: 50, startPoint y: 142, endPoint x: 229, endPoint y: 140, distance: 178.7
click at [229, 140] on div "Mācību tēma: Matemātikas i - 10. klases 1. ieskaites mācību materiāls (a,b) #9 …" at bounding box center [202, 113] width 405 height 226
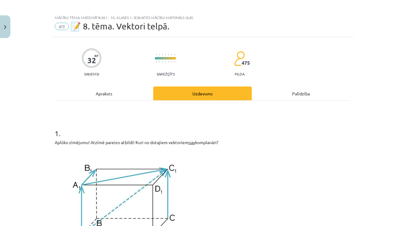
click at [32, 131] on div "Mācību tēma: Matemātikas i - 10. klases 1. ieskaites mācību materiāls (a,b) #9 …" at bounding box center [202, 113] width 405 height 226
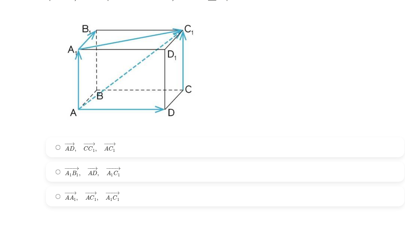
scroll to position [146, 0]
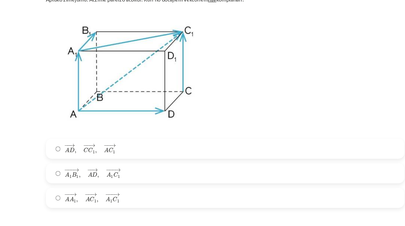
click at [70, 127] on label "− − → A D , − − → C C 1 , − − → A C 1 A D → , C C 1 → , A C 1 →" at bounding box center [202, 122] width 294 height 15
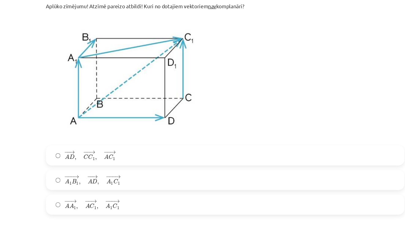
scroll to position [154, 0]
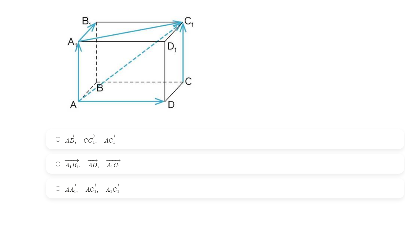
click at [55, 153] on label "− − → A A 1 , − − → A C 1 , − −− → A 1 C 1 A A 1 → , A C 1 → , A 1 C 1 →" at bounding box center [202, 154] width 294 height 15
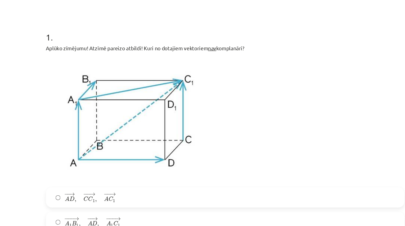
scroll to position [107, 0]
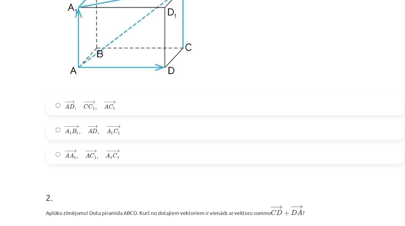
click at [70, 108] on span "A" at bounding box center [72, 108] width 4 height 4
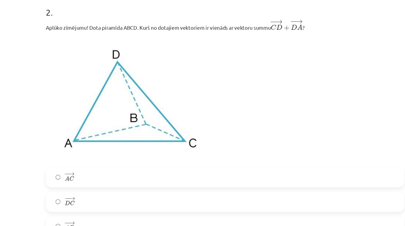
scroll to position [335, 0]
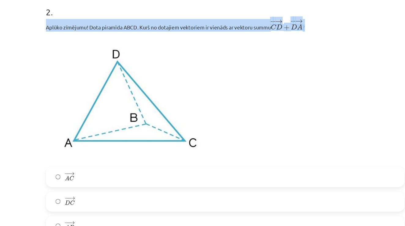
drag, startPoint x: 38, startPoint y: 22, endPoint x: 256, endPoint y: 23, distance: 217.9
click at [256, 23] on p "Aplūko zīmējumu! Dota piramīda ABCD. Kurš no dotajiem vektoriem ir vienāds ar v…" at bounding box center [203, 21] width 296 height 10
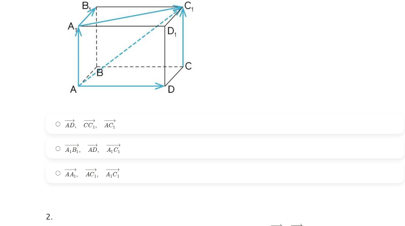
click at [55, 54] on img at bounding box center [124, 38] width 139 height 104
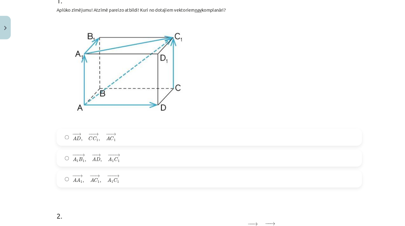
scroll to position [130, 0]
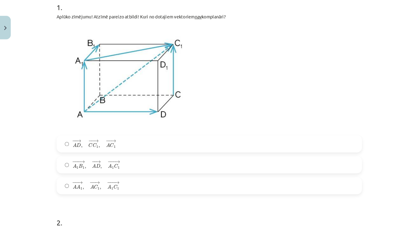
click at [105, 79] on img at bounding box center [124, 75] width 139 height 104
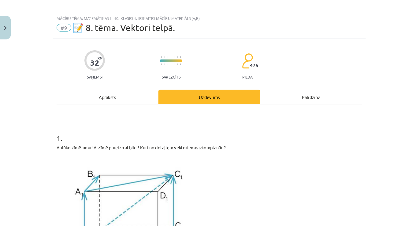
scroll to position [4, 0]
click at [300, 100] on div "Palīdzība" at bounding box center [301, 93] width 99 height 14
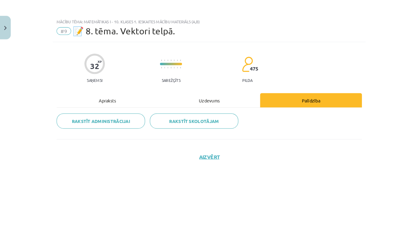
click at [166, 96] on div "Uzdevums" at bounding box center [202, 97] width 99 height 14
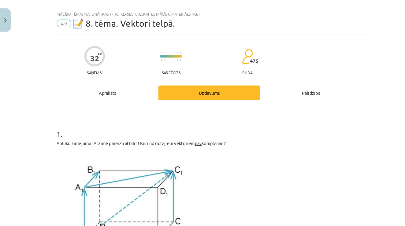
click at [102, 91] on div "Apraksts" at bounding box center [104, 97] width 99 height 14
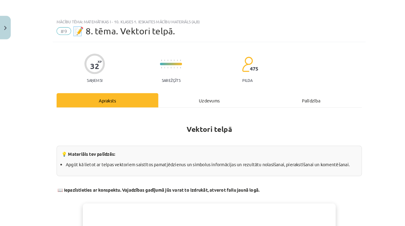
scroll to position [15, 0]
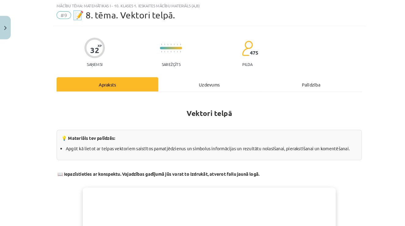
click at [195, 79] on div "Uzdevums" at bounding box center [202, 82] width 99 height 14
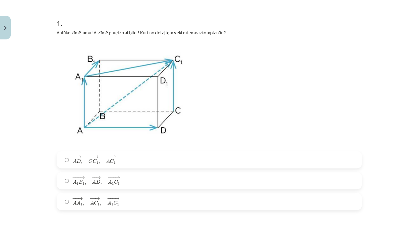
scroll to position [126, 0]
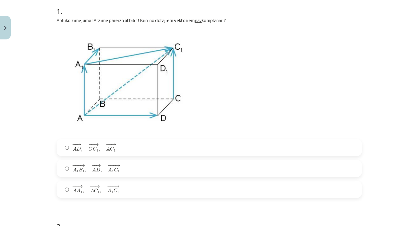
click at [99, 150] on label "− − → A D , − − → C C 1 , − − → A C 1 A D → , C C 1 → , A C 1 →" at bounding box center [202, 142] width 294 height 15
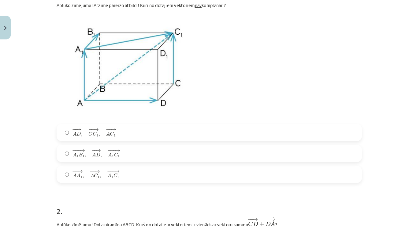
scroll to position [139, 0]
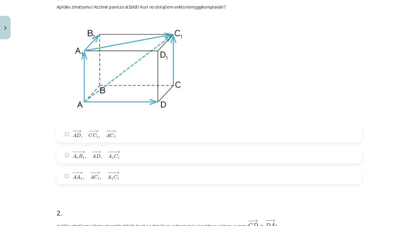
click at [80, 171] on span "," at bounding box center [81, 172] width 2 height 3
click at [80, 137] on div "− − → A D , − − → C C 1 , − − → A C 1 A D → , C C 1 → , A C 1 →" at bounding box center [203, 129] width 296 height 17
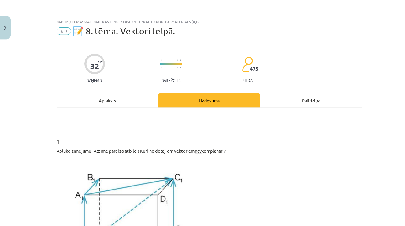
scroll to position [0, 0]
click at [106, 96] on div "Apraksts" at bounding box center [104, 97] width 99 height 14
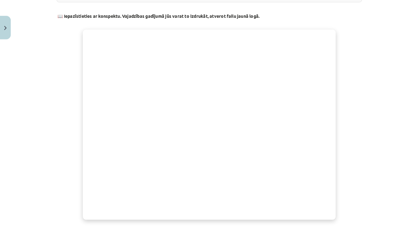
scroll to position [157, 0]
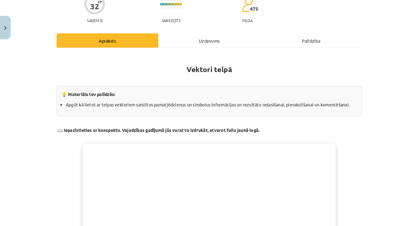
click at [193, 35] on div "Uzdevums" at bounding box center [202, 39] width 99 height 14
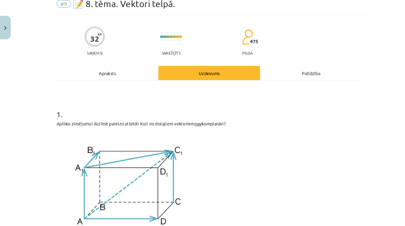
click at [115, 68] on div "Apraksts" at bounding box center [104, 71] width 99 height 14
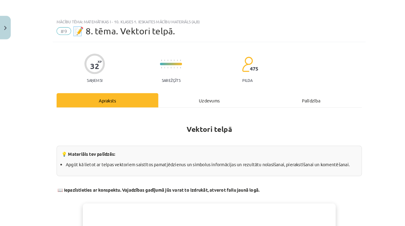
scroll to position [0, 0]
click at [194, 102] on div "Uzdevums" at bounding box center [202, 97] width 99 height 14
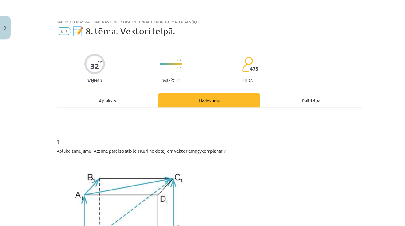
scroll to position [15, 0]
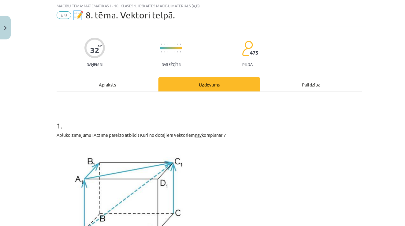
click at [132, 81] on div "Apraksts" at bounding box center [104, 82] width 99 height 14
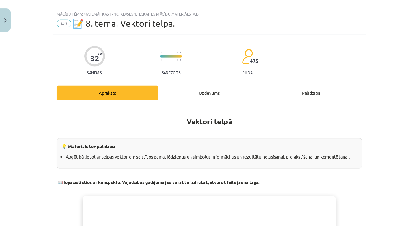
scroll to position [0, 0]
click at [205, 90] on div "Uzdevums" at bounding box center [202, 97] width 99 height 14
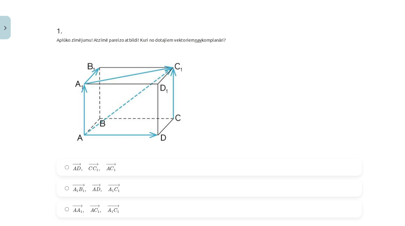
scroll to position [110, 0]
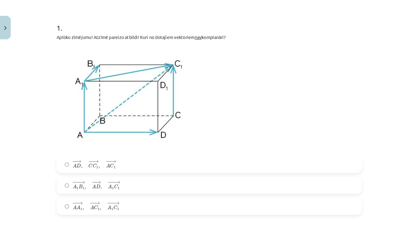
click at [77, 73] on img at bounding box center [124, 95] width 139 height 104
click at [102, 93] on img at bounding box center [124, 95] width 139 height 104
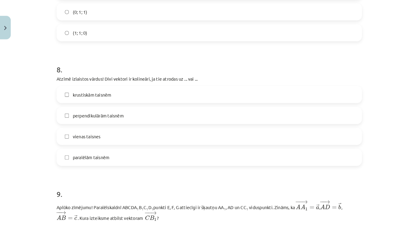
scroll to position [1209, 0]
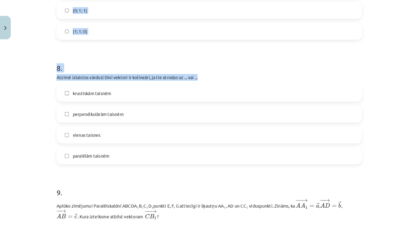
drag, startPoint x: 49, startPoint y: 75, endPoint x: 180, endPoint y: 78, distance: 130.7
click at [180, 78] on div "Mācību tēma: Matemātikas i - 10. klases 1. ieskaites mācību materiāls (a,b) #9 …" at bounding box center [202, 113] width 405 height 226
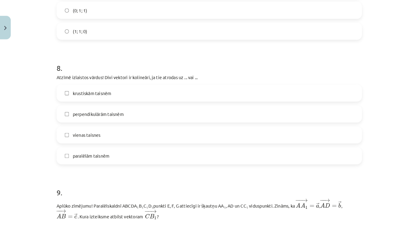
click at [194, 69] on h1 "8 ." at bounding box center [203, 60] width 296 height 19
drag, startPoint x: 196, startPoint y: 73, endPoint x: 52, endPoint y: 73, distance: 143.2
click at [50, 78] on div "Mācību tēma: Matemātikas i - 10. klases 1. ieskaites mācību materiāls (a,b) #9 …" at bounding box center [202, 113] width 405 height 226
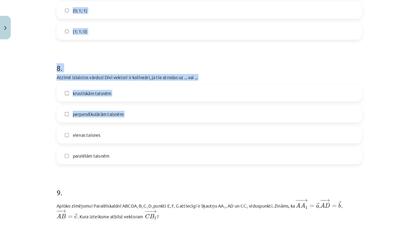
drag, startPoint x: 49, startPoint y: 73, endPoint x: 89, endPoint y: 119, distance: 60.8
click at [89, 119] on div "Mācību tēma: Matemātikas i - 10. klases 1. ieskaites mācību materiāls (a,b) #9 …" at bounding box center [202, 113] width 405 height 226
click at [46, 81] on div "Mācību tēma: Matemātikas i - 10. klases 1. ieskaites mācību materiāls (a,b) #9 …" at bounding box center [202, 113] width 405 height 226
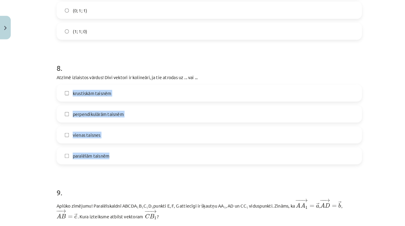
drag, startPoint x: 52, startPoint y: 78, endPoint x: 104, endPoint y: 154, distance: 92.5
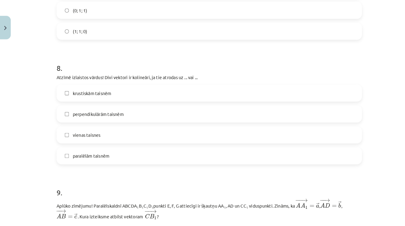
click at [33, 86] on div "Mācību tēma: Matemātikas i - 10. klases 1. ieskaites mācību materiāls (a,b) #9 …" at bounding box center [202, 113] width 405 height 226
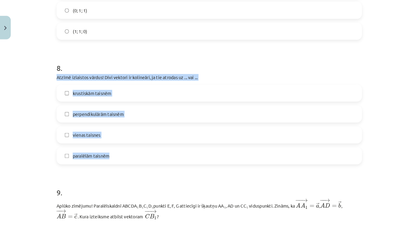
drag, startPoint x: 52, startPoint y: 74, endPoint x: 113, endPoint y: 155, distance: 100.9
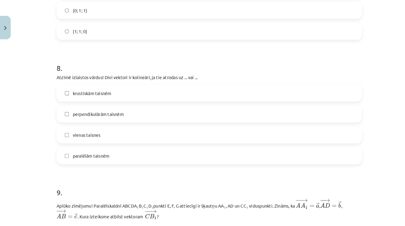
click at [26, 137] on div "Mācību tēma: Matemātikas i - 10. klases 1. ieskaites mācību materiāls (a,b) #9 …" at bounding box center [202, 113] width 405 height 226
click at [94, 137] on label "vienas taisnes" at bounding box center [202, 130] width 294 height 15
click at [93, 111] on span "perpendikulārām taisnēm" at bounding box center [94, 110] width 49 height 6
click at [93, 133] on span "vienas taisnes" at bounding box center [83, 130] width 27 height 6
click at [93, 119] on div "krustiskām taisnēm perpendikulārām taisnēm vienas taisnes paralēlām taisnēm" at bounding box center [203, 120] width 296 height 77
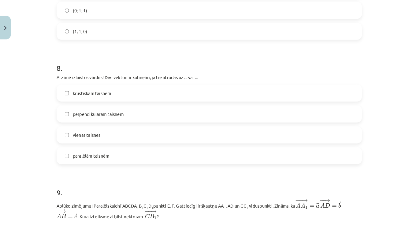
click at [99, 105] on label "perpendikulārām taisnēm" at bounding box center [202, 110] width 294 height 15
click at [98, 133] on label "vienas taisnes" at bounding box center [202, 130] width 294 height 15
click at [110, 153] on label "paralēlām taisnēm" at bounding box center [202, 150] width 294 height 15
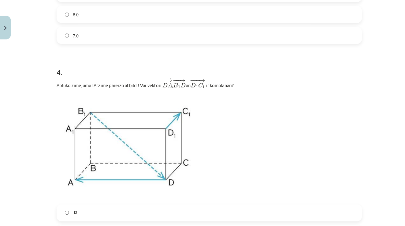
scroll to position [630, 0]
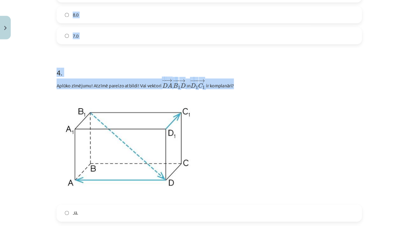
drag, startPoint x: 50, startPoint y: 84, endPoint x: 238, endPoint y: 82, distance: 187.9
click at [238, 82] on div "Mācību tēma: Matemātikas i - 10. klases 1. ieskaites mācību materiāls (a,b) #9 …" at bounding box center [202, 113] width 405 height 226
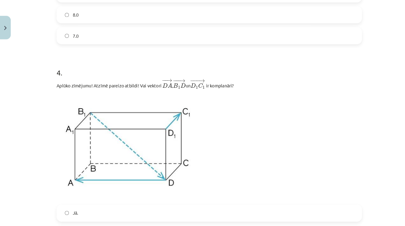
click at [239, 89] on div "Aplūko zīmējumu! Atzīmē pareizo atbildi! Vai vektori ﻿ − − → D A D A → ﻿, ﻿ − −…" at bounding box center [203, 135] width 296 height 118
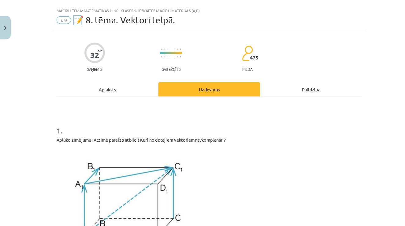
scroll to position [29, 0]
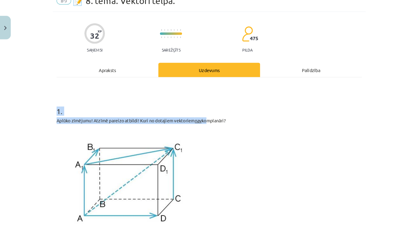
drag, startPoint x: 49, startPoint y: 116, endPoint x: 201, endPoint y: 114, distance: 152.1
click at [201, 114] on div "Mācību tēma: Matemātikas i - 10. klases 1. ieskaites mācību materiāls (a,b) #9 …" at bounding box center [202, 113] width 405 height 226
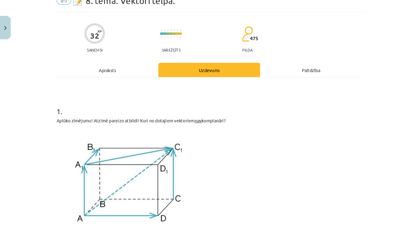
click at [240, 127] on p at bounding box center [203, 175] width 296 height 104
drag, startPoint x: 236, startPoint y: 117, endPoint x: 223, endPoint y: 114, distance: 13.9
click at [236, 117] on p "Aplūko zīmējumu! Atzīmē pareizo atbildi! Kuri no dotajiem vektoriem nav komplan…" at bounding box center [203, 116] width 296 height 6
click at [106, 66] on div "Apraksts" at bounding box center [104, 68] width 99 height 14
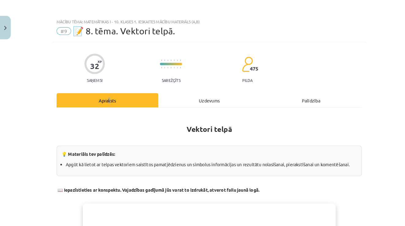
scroll to position [0, 0]
click at [204, 102] on div "Uzdevums" at bounding box center [202, 97] width 99 height 14
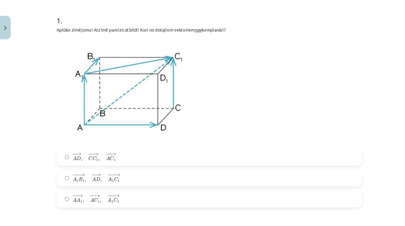
scroll to position [118, 0]
click at [86, 189] on span "− − → A A 1 , − − → A C 1 , − −− → A 1 C 1" at bounding box center [92, 192] width 45 height 8
click at [86, 154] on span "C" at bounding box center [88, 152] width 4 height 4
click at [85, 191] on span "− − → A A 1 , − − → A C 1 , − −− → A 1 C 1" at bounding box center [92, 192] width 45 height 8
click at [85, 140] on div "1 . Aplūko zīmējumu! Atzīmē pareizo atbildi! Kuri no dotajiem vektoriem nav kom…" at bounding box center [203, 102] width 296 height 196
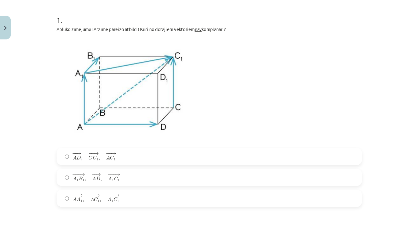
click at [88, 154] on span "C" at bounding box center [88, 152] width 4 height 4
click at [92, 198] on label "− − → A A 1 , − − → A C 1 , − −− → A 1 C 1 A A 1 → , A C 1 → , A 1 C 1 →" at bounding box center [202, 191] width 294 height 15
click at [92, 155] on span "− − → A D , − − → C C 1 , − − → A C 1 A D → , C C 1 → , A C 1 →" at bounding box center [91, 151] width 42 height 9
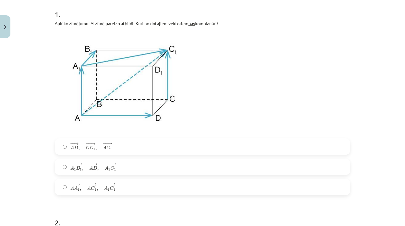
scroll to position [122, 0]
click at [81, 165] on span "→" at bounding box center [79, 164] width 5 height 3
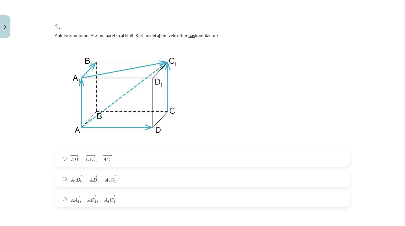
scroll to position [119, 0]
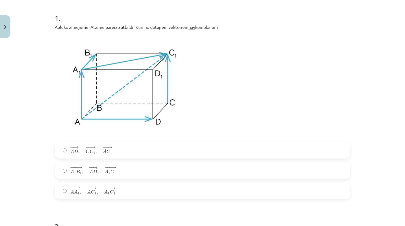
click at [92, 191] on span "C" at bounding box center [93, 191] width 4 height 4
click at [86, 176] on label "− −− → A 1 B 1 , − − → A D , − −− → A 1 C 1 A 1 B 1 → , A D → , A 1 C 1 →" at bounding box center [202, 170] width 294 height 15
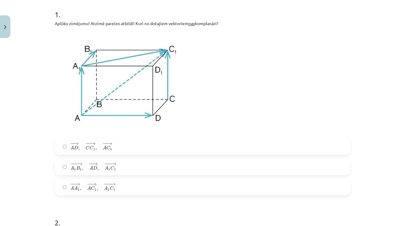
scroll to position [122, 0]
click at [79, 148] on span "," at bounding box center [79, 149] width 2 height 3
click at [79, 183] on span "→" at bounding box center [77, 184] width 5 height 3
click at [81, 146] on span "− − → A D , − − → C C 1 , − − → A C 1" at bounding box center [91, 147] width 42 height 8
click at [81, 188] on span "," at bounding box center [81, 189] width 2 height 3
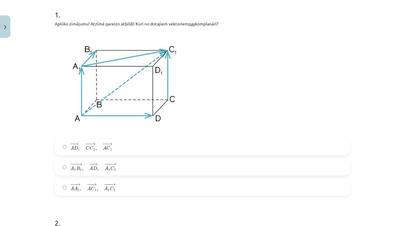
click at [79, 167] on span "B" at bounding box center [78, 168] width 4 height 4
click at [101, 135] on div "1 . Aplūko zīmējumu! Atzīmē pareizo atbildi! Kuri no dotajiem vektoriem nav kom…" at bounding box center [203, 98] width 296 height 196
click at [99, 140] on label "− − → A D , − − → C C 1 , − − → A C 1 A D → , C C 1 → , A C 1 →" at bounding box center [202, 146] width 294 height 15
click at [84, 189] on span "− − → A A 1 , − − → A C 1 , − −− → A 1 C 1" at bounding box center [92, 187] width 45 height 8
click at [103, 170] on span "− −− → A 1 B 1 , − − → A D , − −− → A 1 C 1" at bounding box center [93, 167] width 46 height 8
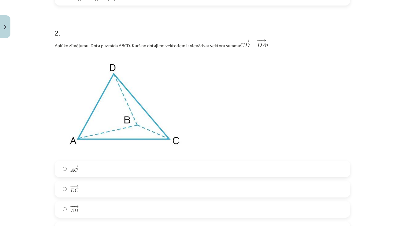
scroll to position [326, 0]
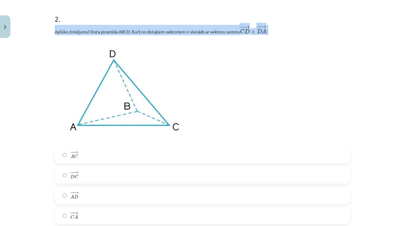
drag, startPoint x: 53, startPoint y: 29, endPoint x: 292, endPoint y: 31, distance: 239.3
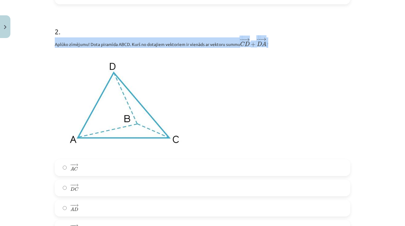
scroll to position [316, 0]
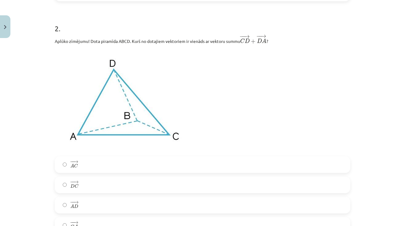
click at [122, 110] on img at bounding box center [124, 100] width 139 height 104
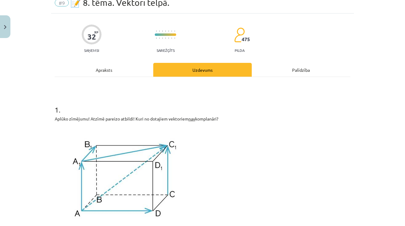
click at [94, 67] on div "Apraksts" at bounding box center [104, 70] width 99 height 14
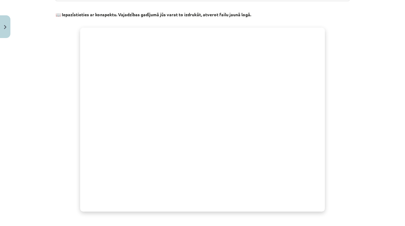
scroll to position [176, 0]
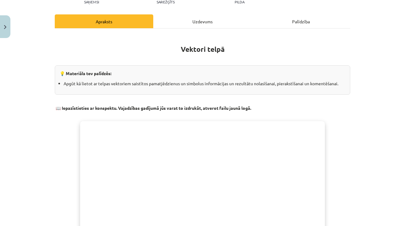
click at [195, 26] on div "Uzdevums" at bounding box center [202, 21] width 99 height 14
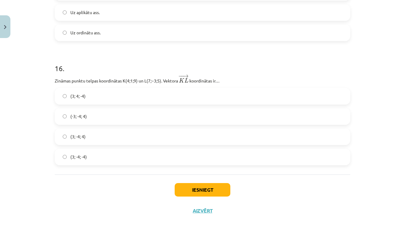
scroll to position [2822, 0]
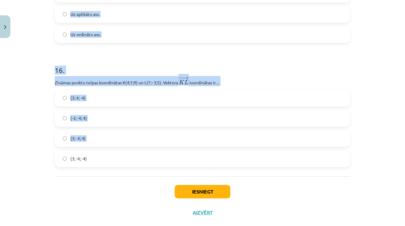
drag, startPoint x: 50, startPoint y: 82, endPoint x: 101, endPoint y: 155, distance: 88.9
click at [101, 155] on div "Mācību tēma: Matemātikas i - 10. klases 1. ieskaites mācību materiāls (a,b) #9 …" at bounding box center [202, 113] width 405 height 226
click at [45, 125] on div "Mācību tēma: Matemātikas i - 10. klases 1. ieskaites mācību materiāls (a,b) #9 …" at bounding box center [202, 113] width 405 height 226
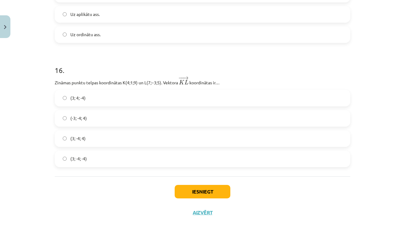
click at [50, 84] on div "Mācību tēma: Matemātikas i - 10. klases 1. ieskaites mācību materiāls (a,b) #9 …" at bounding box center [202, 113] width 405 height 226
drag, startPoint x: 50, startPoint y: 84, endPoint x: 59, endPoint y: 83, distance: 9.2
click at [60, 83] on div "Mācību tēma: Matemātikas i - 10. klases 1. ieskaites mācību materiāls (a,b) #9 …" at bounding box center [202, 113] width 405 height 226
click at [49, 84] on div "Mācību tēma: Matemātikas i - 10. klases 1. ieskaites mācību materiāls (a,b) #9 …" at bounding box center [202, 113] width 405 height 226
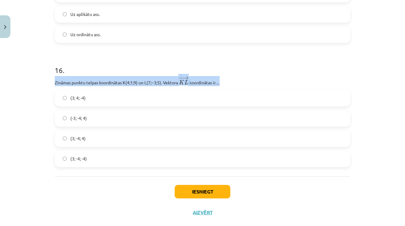
drag, startPoint x: 53, startPoint y: 84, endPoint x: 226, endPoint y: 82, distance: 172.9
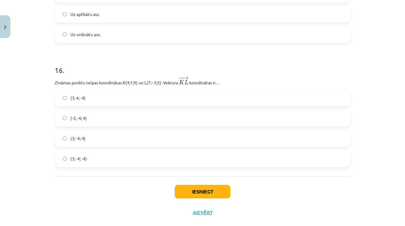
click at [77, 166] on label "(3; -4; -4)" at bounding box center [202, 158] width 294 height 15
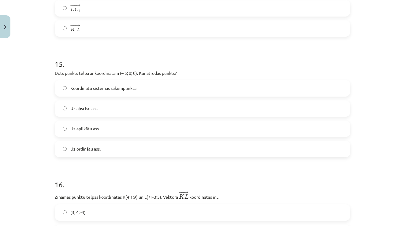
scroll to position [2701, 0]
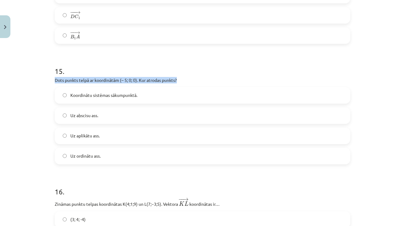
drag, startPoint x: 53, startPoint y: 82, endPoint x: 188, endPoint y: 84, distance: 134.7
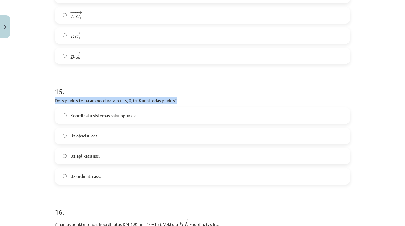
scroll to position [2771, 0]
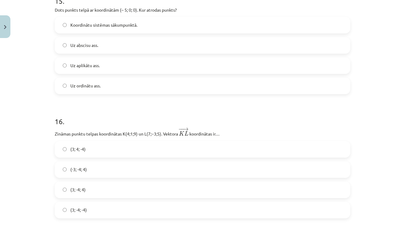
click at [46, 110] on div "Mācību tēma: Matemātikas i - 10. klases 1. ieskaites mācību materiāls (a,b) #9 …" at bounding box center [202, 113] width 405 height 226
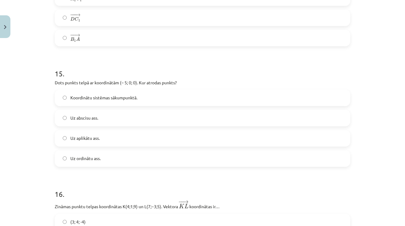
scroll to position [2699, 0]
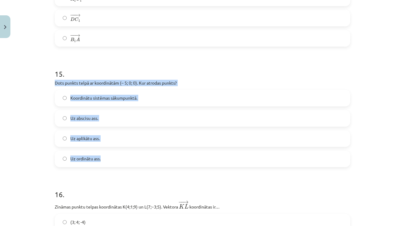
drag, startPoint x: 54, startPoint y: 83, endPoint x: 107, endPoint y: 167, distance: 99.2
click at [98, 126] on label "Uz abscisu ass." at bounding box center [202, 117] width 294 height 15
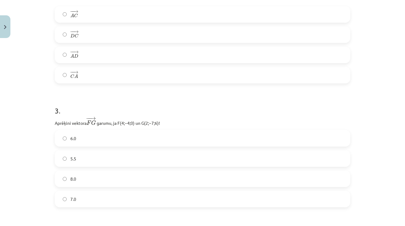
scroll to position [469, 0]
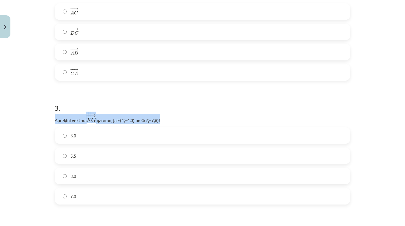
drag, startPoint x: 54, startPoint y: 121, endPoint x: 174, endPoint y: 121, distance: 119.4
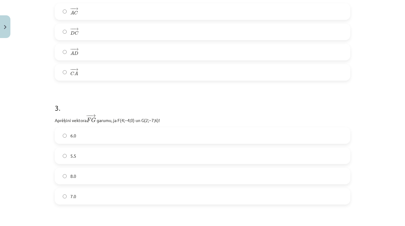
click at [80, 192] on label "7.0" at bounding box center [202, 195] width 294 height 15
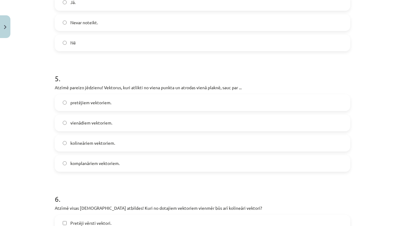
scroll to position [845, 0]
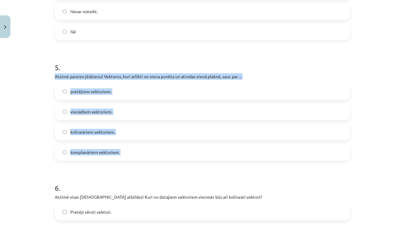
drag, startPoint x: 53, startPoint y: 76, endPoint x: 122, endPoint y: 162, distance: 110.4
click at [28, 144] on div "Mācību tēma: Matemātikas i - 10. klases 1. ieskaites mācību materiāls (a,b) #9 …" at bounding box center [202, 113] width 405 height 226
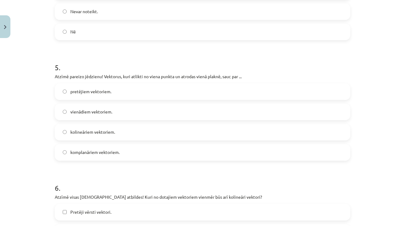
click at [119, 146] on label "komplanāriem vektoriem." at bounding box center [202, 151] width 294 height 15
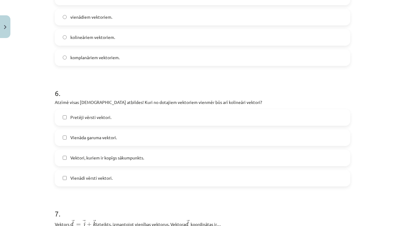
scroll to position [940, 0]
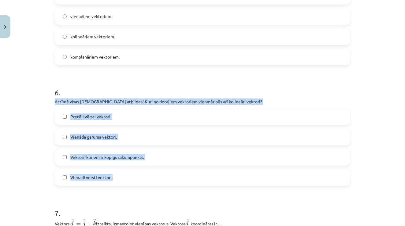
drag, startPoint x: 53, startPoint y: 101, endPoint x: 119, endPoint y: 175, distance: 98.8
click at [13, 163] on div "Mācību tēma: Matemātikas i - 10. klases 1. ieskaites mācību materiāls (a,b) #9 …" at bounding box center [202, 113] width 405 height 226
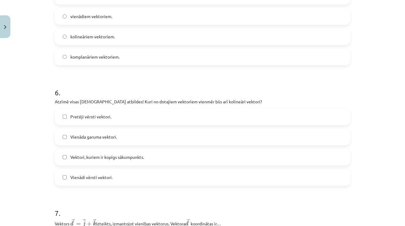
click at [95, 112] on label "Pretēji vērsti vektori." at bounding box center [202, 116] width 294 height 15
click at [97, 180] on span "Vienādi vērsti vektori." at bounding box center [91, 177] width 42 height 6
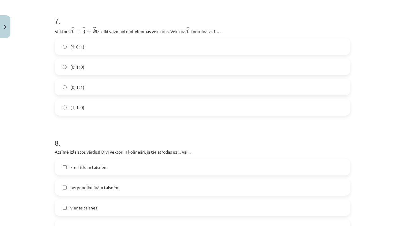
scroll to position [1130, 0]
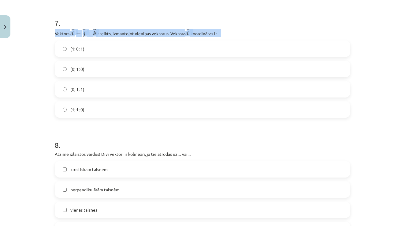
drag, startPoint x: 53, startPoint y: 32, endPoint x: 235, endPoint y: 35, distance: 182.7
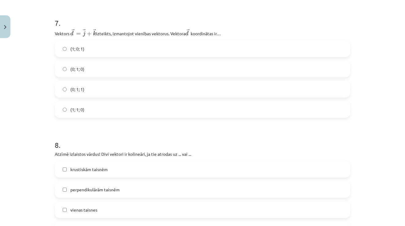
click at [34, 94] on div "Mācību tēma: Matemātikas i - 10. klases 1. ieskaites mācību materiāls (a,b) #9 …" at bounding box center [202, 113] width 405 height 226
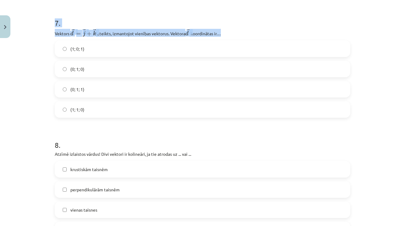
drag, startPoint x: 48, startPoint y: 32, endPoint x: 65, endPoint y: 38, distance: 18.6
click at [65, 38] on div "Mācību tēma: Matemātikas i - 10. klases 1. ieskaites mācību materiāls (a,b) #9 …" at bounding box center [202, 113] width 405 height 226
click at [50, 36] on div "Mācību tēma: Matemātikas i - 10. klases 1. ieskaites mācību materiāls (a,b) #9 …" at bounding box center [202, 113] width 405 height 226
drag, startPoint x: 54, startPoint y: 36, endPoint x: 90, endPoint y: 122, distance: 93.2
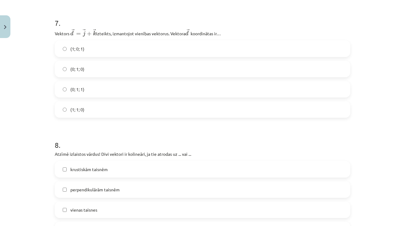
click at [46, 112] on div "Mācību tēma: Matemātikas i - 10. klases 1. ieskaites mācību materiāls (a,b) #9 …" at bounding box center [202, 113] width 405 height 226
click at [114, 91] on label "(0; 1; 1)" at bounding box center [202, 88] width 294 height 15
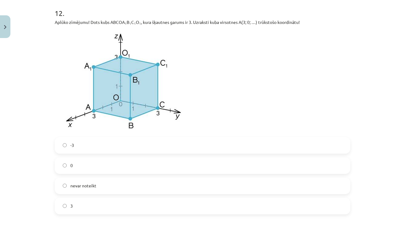
scroll to position [2068, 0]
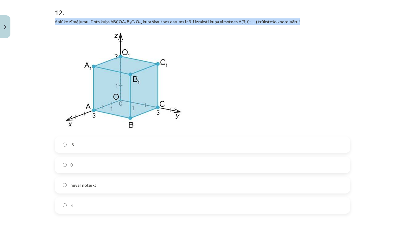
drag, startPoint x: 305, startPoint y: 21, endPoint x: 54, endPoint y: 21, distance: 251.0
click at [75, 171] on label "0" at bounding box center [202, 164] width 294 height 15
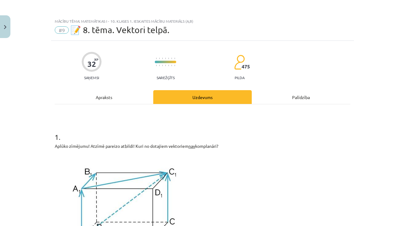
scroll to position [0, 0]
click at [130, 102] on div "Apraksts" at bounding box center [104, 97] width 99 height 14
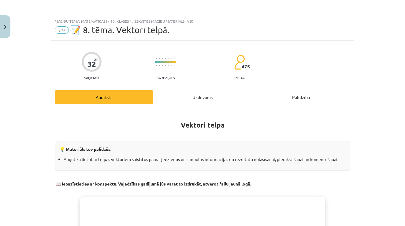
click at [184, 99] on div "Uzdevums" at bounding box center [202, 97] width 99 height 14
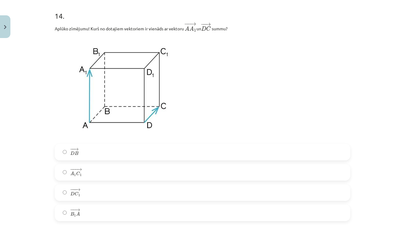
scroll to position [2525, 0]
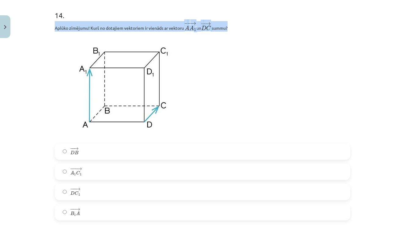
drag, startPoint x: 54, startPoint y: 28, endPoint x: 238, endPoint y: 31, distance: 183.0
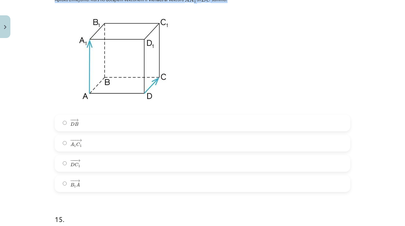
scroll to position [2554, 0]
click at [47, 153] on div "Mācību tēma: Matemātikas i - 10. klases 1. ieskaites mācību materiāls (a,b) #9 …" at bounding box center [202, 113] width 405 height 226
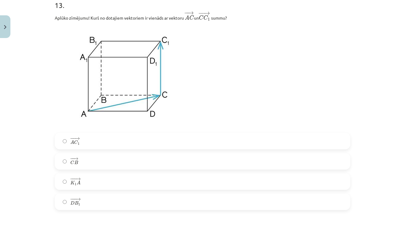
scroll to position [2303, 0]
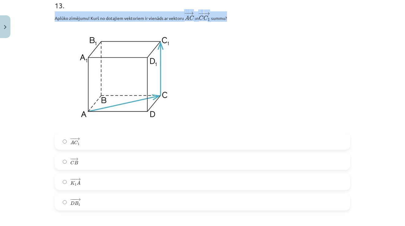
drag, startPoint x: 52, startPoint y: 20, endPoint x: 246, endPoint y: 18, distance: 194.4
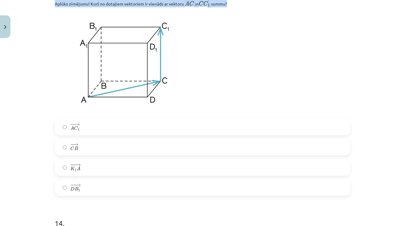
click at [68, 129] on label "− − → A C 1 A C 1 →" at bounding box center [202, 126] width 294 height 15
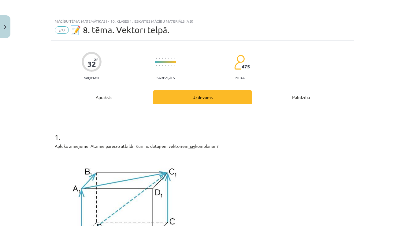
scroll to position [0, 0]
click at [126, 98] on div "Apraksts" at bounding box center [104, 97] width 99 height 14
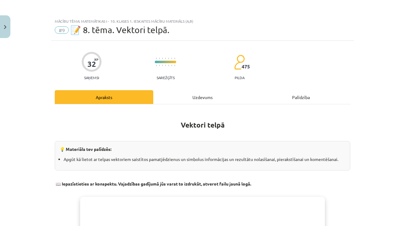
click at [206, 90] on div "Uzdevums" at bounding box center [202, 97] width 99 height 14
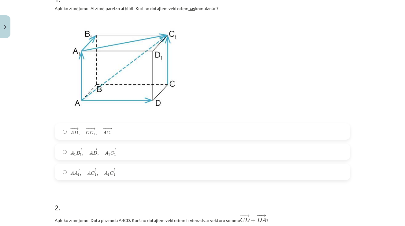
scroll to position [143, 0]
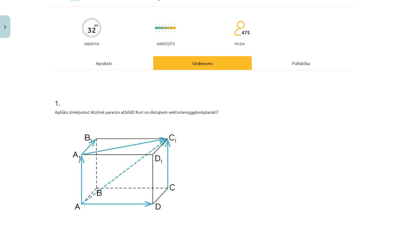
click at [140, 57] on div "Apraksts" at bounding box center [104, 63] width 99 height 14
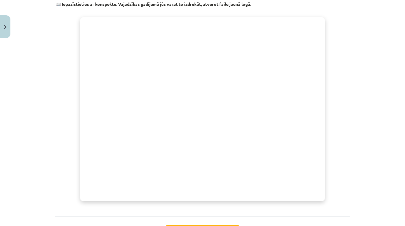
scroll to position [21, 0]
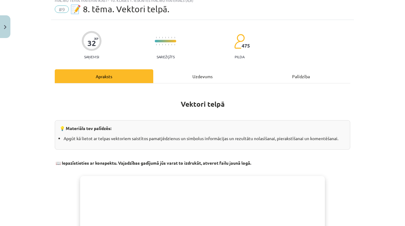
click at [211, 69] on div "32 XP Saņemsi Sarežģīts 475 pilda Apraksts Uzdevums Palīdzība Vektori telpā 💡 M…" at bounding box center [202, 220] width 303 height 401
click at [211, 74] on div "Uzdevums" at bounding box center [202, 76] width 99 height 14
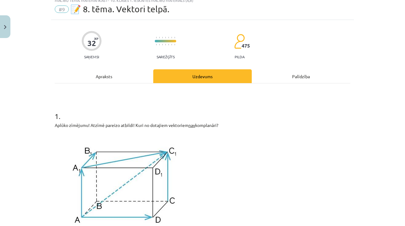
scroll to position [15, 0]
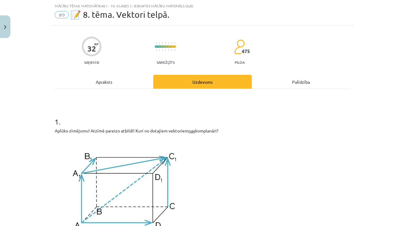
click at [123, 75] on div "Apraksts" at bounding box center [104, 82] width 99 height 14
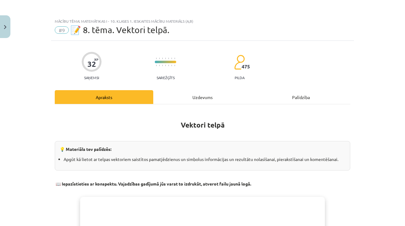
scroll to position [0, 0]
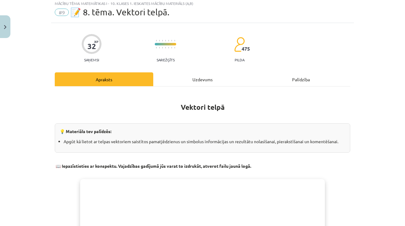
click at [206, 78] on div "Uzdevums" at bounding box center [202, 79] width 99 height 14
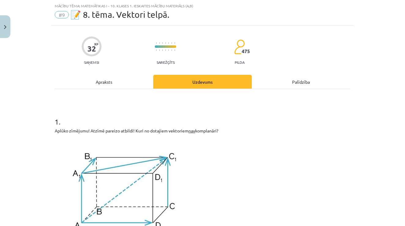
click at [118, 80] on div "Apraksts" at bounding box center [104, 82] width 99 height 14
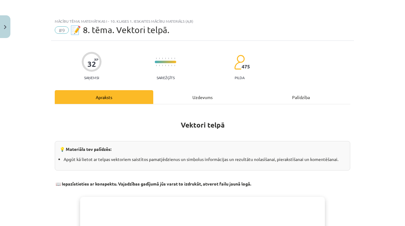
scroll to position [0, 0]
click at [201, 90] on div "Uzdevums" at bounding box center [202, 97] width 99 height 14
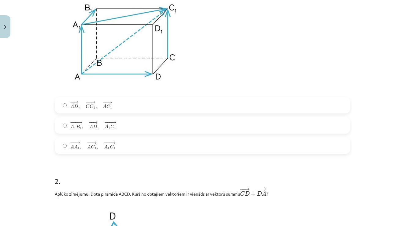
scroll to position [164, 0]
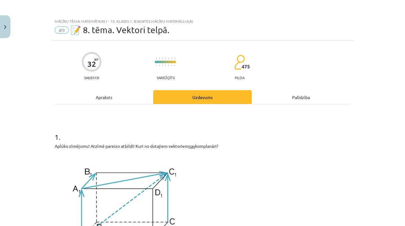
click at [118, 93] on div "Apraksts" at bounding box center [104, 97] width 99 height 14
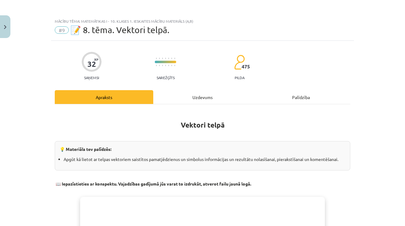
scroll to position [0, 0]
click at [193, 95] on div "Uzdevums" at bounding box center [202, 97] width 99 height 14
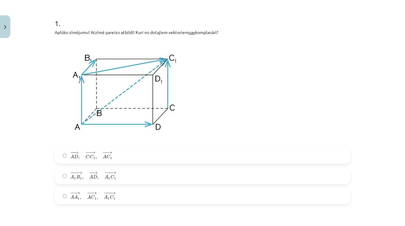
scroll to position [114, 0]
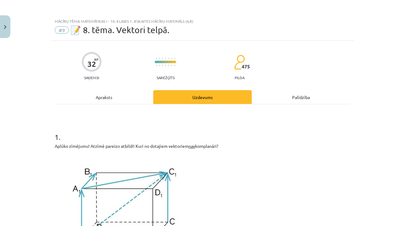
click at [132, 98] on div "Apraksts" at bounding box center [104, 97] width 99 height 14
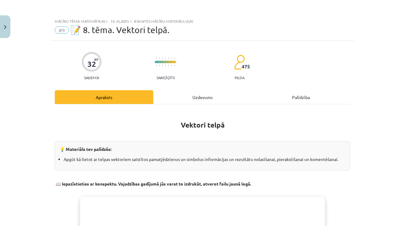
scroll to position [0, 0]
click at [193, 98] on div "Uzdevums" at bounding box center [202, 97] width 99 height 14
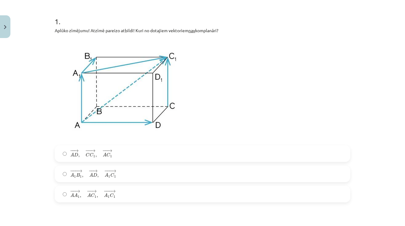
scroll to position [119, 0]
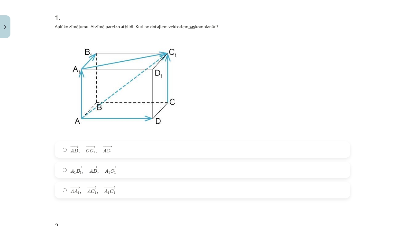
click at [81, 145] on span "− − → A D , − − → C C 1 , − − → A C 1" at bounding box center [91, 149] width 42 height 8
click at [75, 166] on span "−−" at bounding box center [75, 167] width 5 height 3
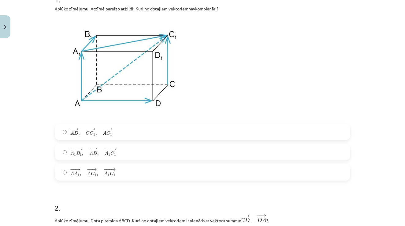
scroll to position [0, 0]
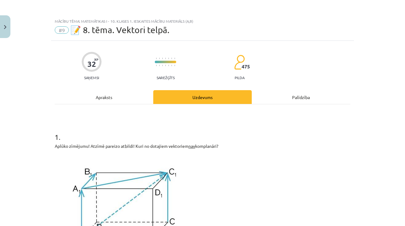
click at [111, 92] on div "Apraksts" at bounding box center [104, 97] width 99 height 14
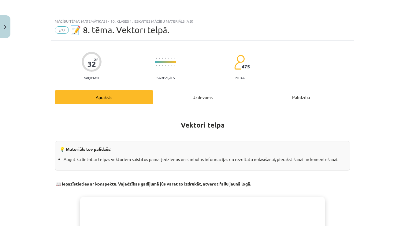
click at [183, 92] on div "Uzdevums" at bounding box center [202, 97] width 99 height 14
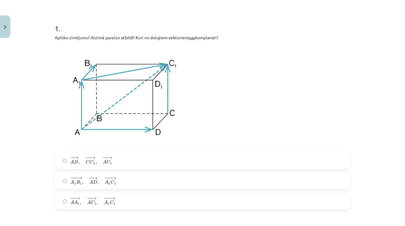
scroll to position [127, 0]
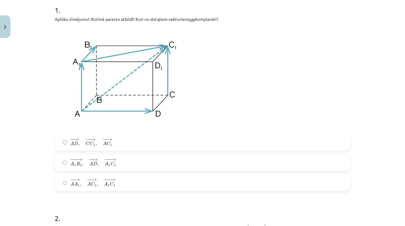
click at [64, 178] on label "− − → A A 1 , − − → A C 1 , − −− → A 1 C 1 A A 1 → , A C 1 → , A 1 C 1 →" at bounding box center [202, 182] width 294 height 15
click at [63, 139] on label "− − → A D , − − → C C 1 , − − → A C 1 A D → , C C 1 → , A C 1 →" at bounding box center [202, 141] width 294 height 15
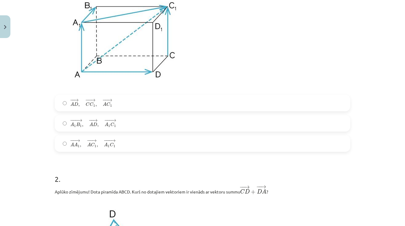
click at [104, 144] on span "A" at bounding box center [106, 144] width 4 height 4
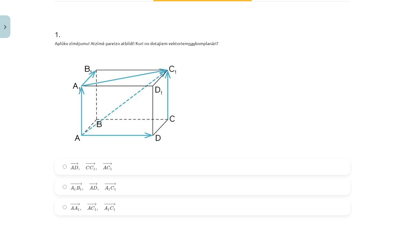
scroll to position [104, 0]
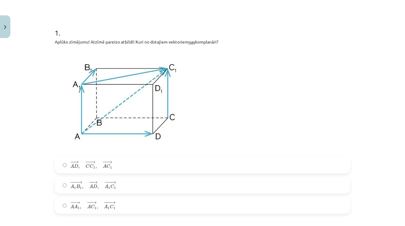
click at [68, 163] on label "− − → A D , − − → C C 1 , − − → A C 1 A D → , C C 1 → , A C 1 →" at bounding box center [202, 164] width 294 height 15
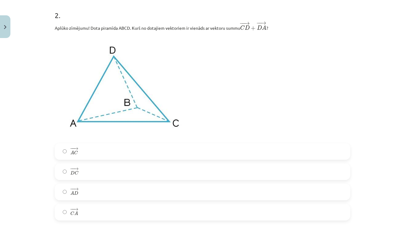
scroll to position [360, 0]
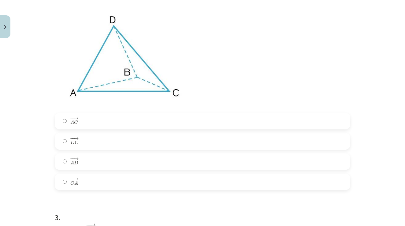
click at [84, 181] on label "− − → C A C A →" at bounding box center [202, 181] width 294 height 15
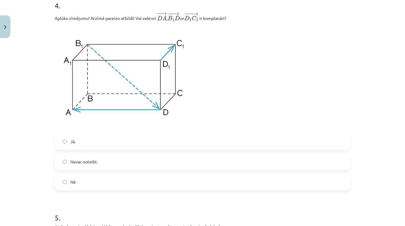
scroll to position [676, 0]
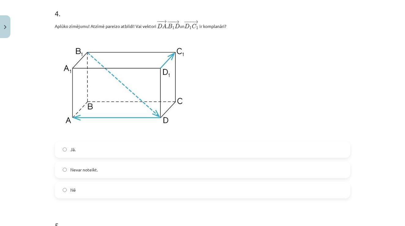
click at [92, 185] on label "Nē" at bounding box center [202, 189] width 294 height 15
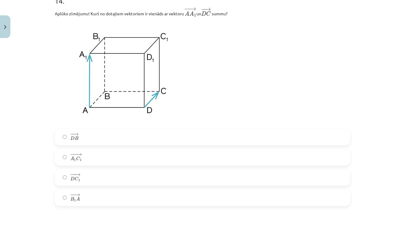
scroll to position [2541, 0]
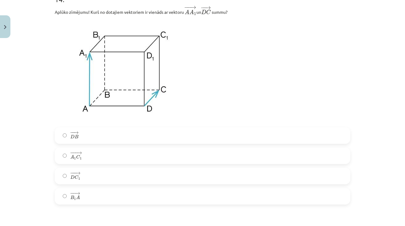
click at [86, 179] on label "− −− → D C 1 D C 1 →" at bounding box center [202, 175] width 294 height 15
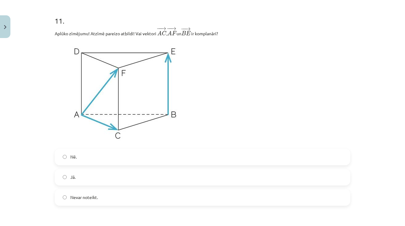
scroll to position [1847, 0]
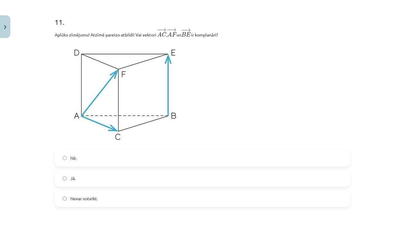
click at [74, 156] on span "Nē." at bounding box center [73, 158] width 6 height 6
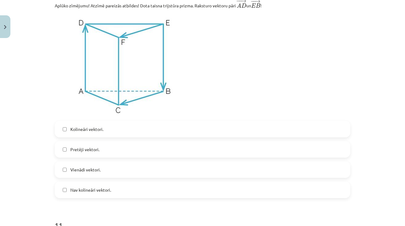
scroll to position [1639, 0]
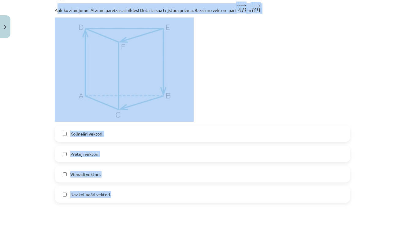
drag, startPoint x: 57, startPoint y: 11, endPoint x: 115, endPoint y: 201, distance: 198.5
click at [115, 201] on div "10 . Aplūko zīmējumu! Atzīmē pareizās atbildes! Dota taisna trijstūra prizma. R…" at bounding box center [203, 93] width 296 height 220
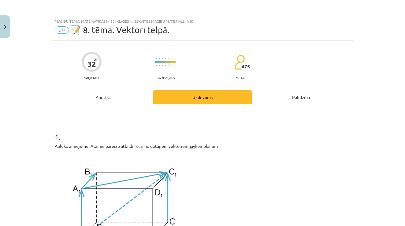
scroll to position [0, 0]
click at [92, 101] on div "Apraksts" at bounding box center [104, 97] width 99 height 14
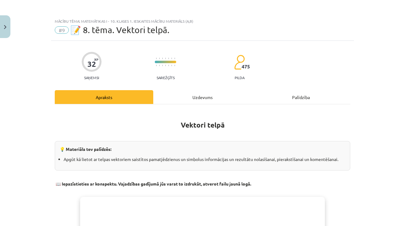
click at [204, 99] on div "Uzdevums" at bounding box center [202, 97] width 99 height 14
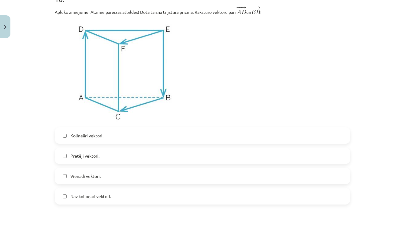
scroll to position [1638, 0]
click at [77, 160] on label "Pretēji vektori." at bounding box center [202, 155] width 294 height 15
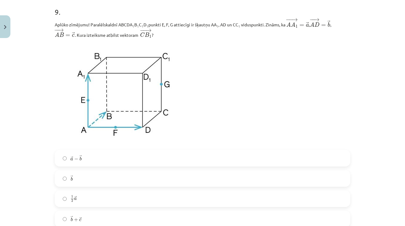
scroll to position [1382, 0]
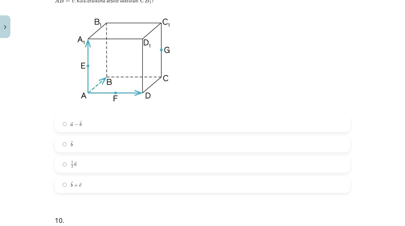
click at [76, 187] on span "+" at bounding box center [76, 185] width 4 height 4
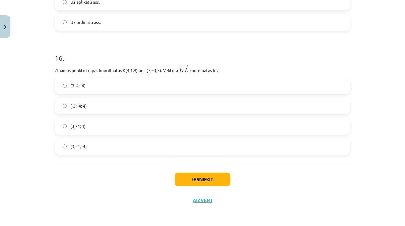
scroll to position [2837, 0]
click at [203, 178] on button "Iesniegt" at bounding box center [203, 178] width 56 height 13
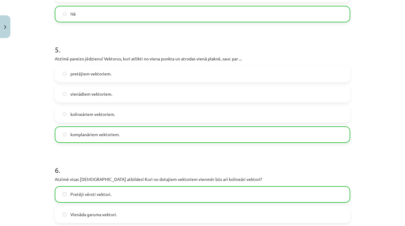
scroll to position [845, 0]
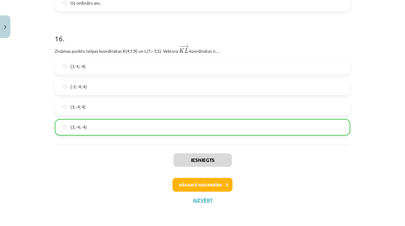
click at [202, 181] on button "Nākamā nodarbība" at bounding box center [203, 185] width 60 height 14
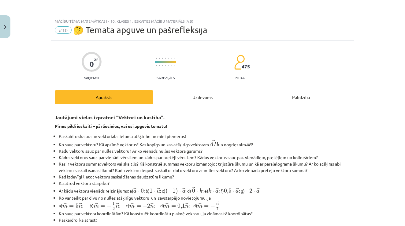
scroll to position [0, 0]
click at [208, 94] on div "Uzdevums" at bounding box center [202, 97] width 99 height 14
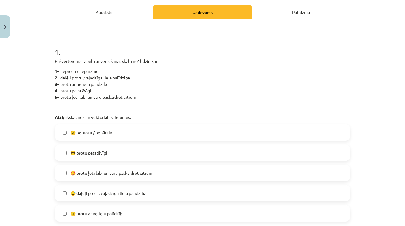
scroll to position [89, 0]
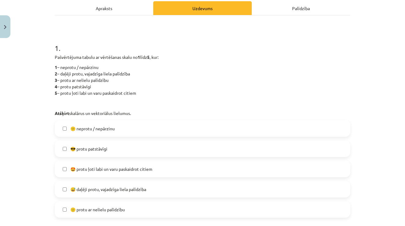
click at [93, 142] on label "😎 protu patstāvīgi" at bounding box center [202, 148] width 294 height 15
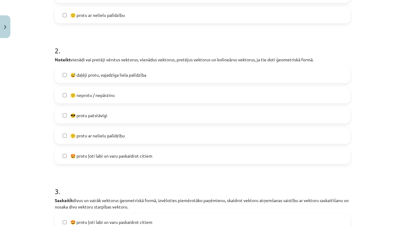
click at [95, 114] on span "😎 protu patstāvīgi" at bounding box center [88, 115] width 37 height 6
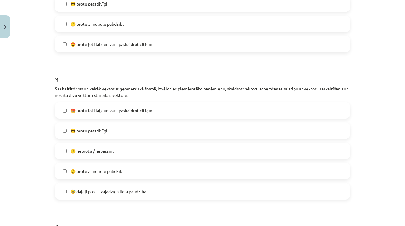
scroll to position [404, 0]
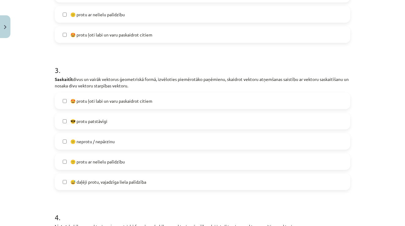
click at [95, 123] on span "😎 protu patstāvīgi" at bounding box center [88, 121] width 37 height 6
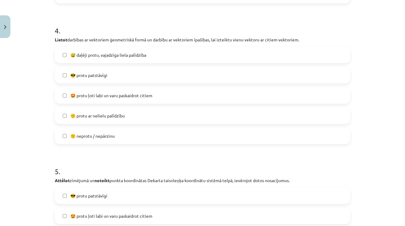
click at [92, 76] on span "😎 protu patstāvīgi" at bounding box center [88, 75] width 37 height 6
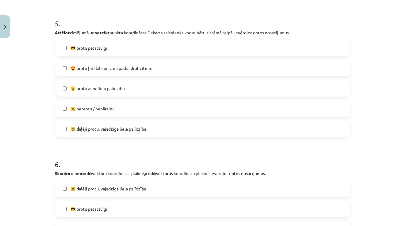
scroll to position [740, 0]
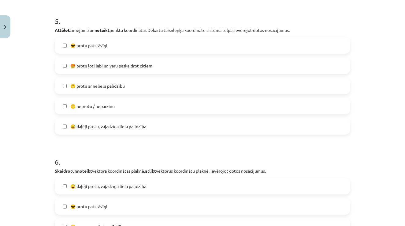
click at [92, 46] on span "😎 protu patstāvīgi" at bounding box center [88, 45] width 37 height 6
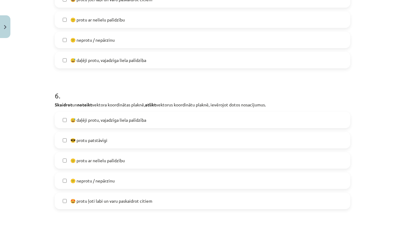
click at [91, 144] on label "😎 protu patstāvīgi" at bounding box center [202, 139] width 294 height 15
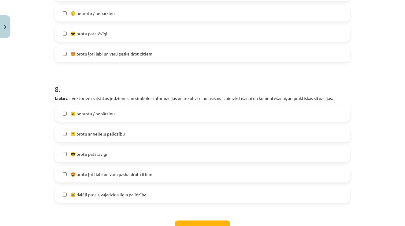
click at [94, 155] on span "😎 protu patstāvīgi" at bounding box center [88, 154] width 37 height 6
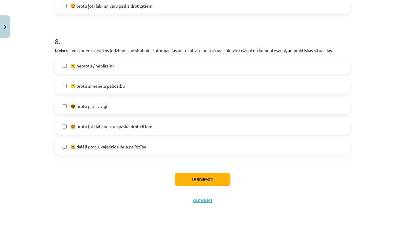
scroll to position [1142, 0]
click at [192, 177] on button "Iesniegt" at bounding box center [203, 178] width 56 height 13
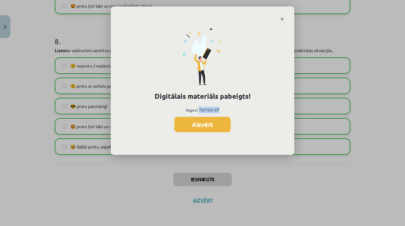
drag, startPoint x: 199, startPoint y: 109, endPoint x: 229, endPoint y: 108, distance: 30.0
click at [229, 108] on p "Ieguvi 79/100 XP" at bounding box center [202, 110] width 163 height 6
click at [198, 124] on button "Aizvērt" at bounding box center [202, 124] width 56 height 15
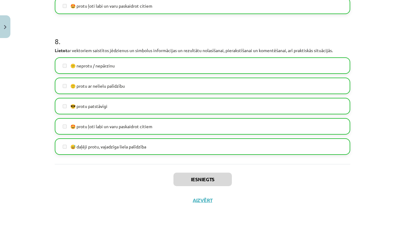
click at [203, 201] on button "Aizvērt" at bounding box center [202, 200] width 23 height 6
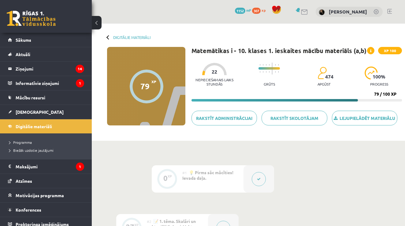
scroll to position [0, 0]
click at [115, 35] on link "Digitālie materiāli" at bounding box center [131, 37] width 37 height 5
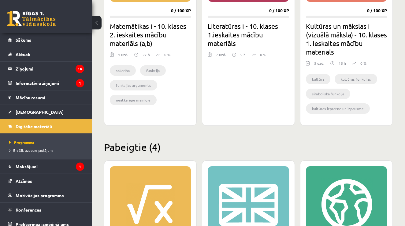
scroll to position [182, 0]
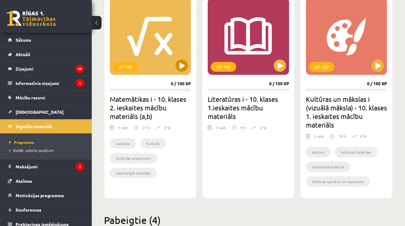
click at [183, 67] on button at bounding box center [182, 65] width 12 height 12
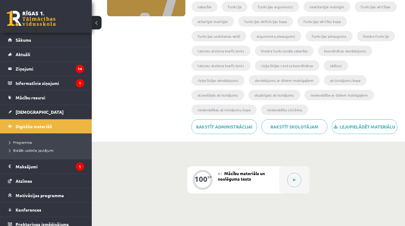
scroll to position [115, 0]
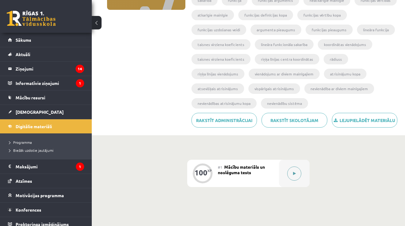
click at [296, 176] on button at bounding box center [294, 173] width 14 height 14
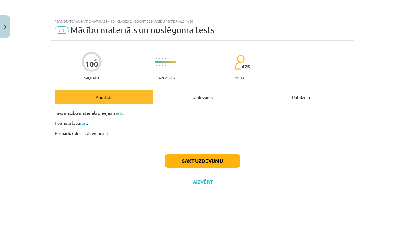
click at [205, 97] on div "Uzdevums" at bounding box center [202, 97] width 99 height 14
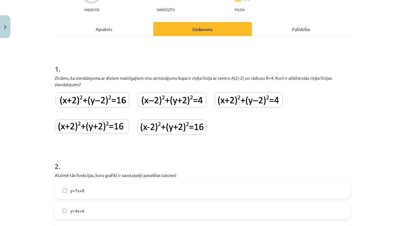
scroll to position [66, 0]
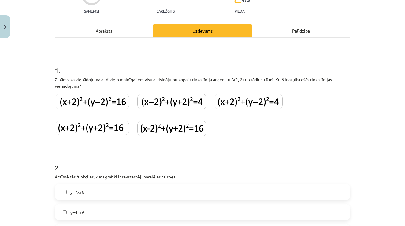
click at [70, 110] on div at bounding box center [92, 103] width 75 height 21
click at [87, 106] on img at bounding box center [92, 101] width 73 height 15
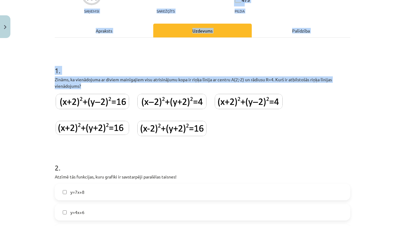
drag, startPoint x: 47, startPoint y: 78, endPoint x: 95, endPoint y: 86, distance: 48.7
click at [96, 86] on div "Mācību tēma: Matemātikas i - 10. klases 2. ieskaites mācību materiāls (a,b) #1 …" at bounding box center [202, 113] width 405 height 226
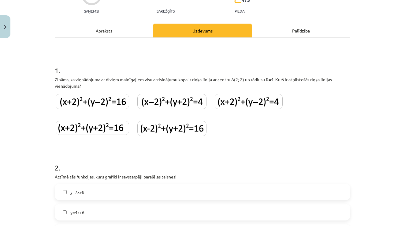
click at [90, 86] on p "Zināms, ka vienādojuma ar diviem mainīgajiem visu atrisinājumu kopa ir riņķa lī…" at bounding box center [203, 82] width 296 height 13
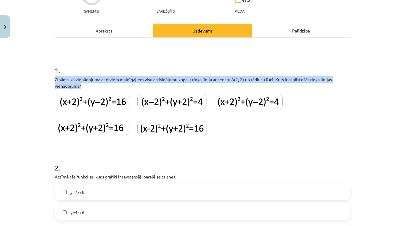
drag, startPoint x: 54, startPoint y: 79, endPoint x: 83, endPoint y: 86, distance: 30.4
copy p "Zināms, ka vienādojuma ar diviem mainīgajiem visu atrisinājumu kopa ir riņķa lī…"
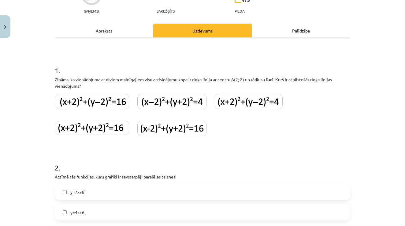
click at [135, 155] on h1 "2 ." at bounding box center [203, 161] width 296 height 19
click at [183, 103] on img at bounding box center [171, 101] width 69 height 15
click at [182, 129] on img at bounding box center [171, 128] width 69 height 15
click at [197, 161] on h1 "2 ." at bounding box center [203, 161] width 296 height 19
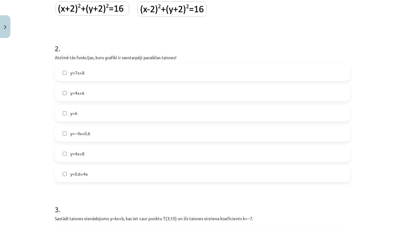
scroll to position [185, 0]
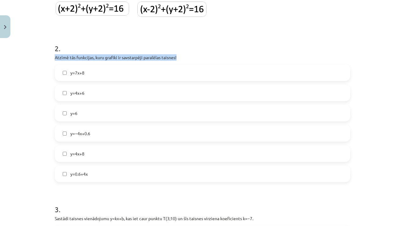
drag, startPoint x: 55, startPoint y: 56, endPoint x: 180, endPoint y: 57, distance: 124.9
click at [180, 57] on p "Atzīmē tās funkcijas, kuru grafiki ir savstarpēji paralēlas taisnes!" at bounding box center [203, 57] width 296 height 6
copy p "Atzīmē tās funkcijas, kuru grafiki ir savstarpēji paralēlas taisnes!"
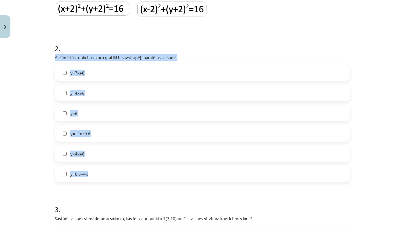
drag, startPoint x: 54, startPoint y: 56, endPoint x: 96, endPoint y: 180, distance: 130.4
copy div "Atzīmē tās funkcijas, kuru grafiki ir savstarpēji paralēlas taisnes! y=7x+8 y=4…"
click at [57, 152] on label "y=4x+8" at bounding box center [202, 153] width 294 height 15
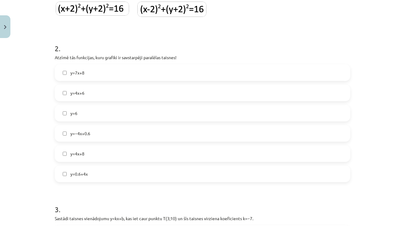
click at [65, 170] on label "y=0.6+4x" at bounding box center [202, 173] width 294 height 15
click at [67, 151] on label "y=4x+8" at bounding box center [202, 153] width 294 height 15
click at [67, 178] on label "y=0.6+4x" at bounding box center [202, 173] width 294 height 15
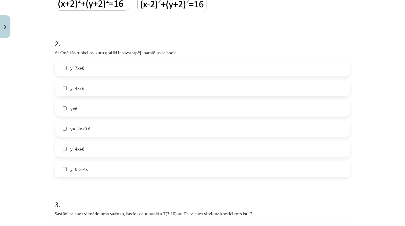
scroll to position [189, 0]
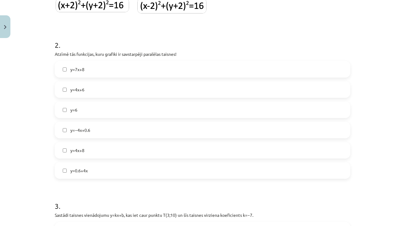
click at [73, 133] on span "y=−4x+0.6" at bounding box center [80, 130] width 20 height 6
click at [81, 137] on label "y=−4x+0.6" at bounding box center [202, 129] width 294 height 15
click at [82, 90] on span "y=4x+6" at bounding box center [77, 89] width 14 height 6
click at [82, 152] on span "y=4x+8" at bounding box center [77, 150] width 14 height 6
click at [77, 171] on span "y=0.6+4x" at bounding box center [78, 170] width 17 height 6
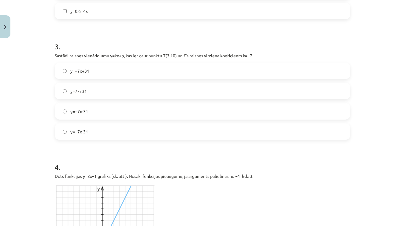
scroll to position [349, 0]
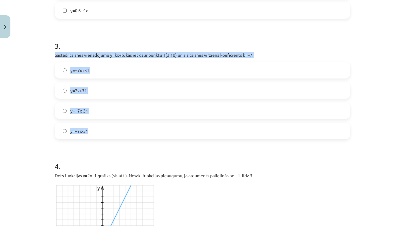
drag, startPoint x: 54, startPoint y: 54, endPoint x: 91, endPoint y: 133, distance: 87.2
copy div "Sastādi taisnes vienādojumu y=kx+b, kas iet caur punktu T(3;10) un šīs taisnes …"
click at [29, 133] on div "Mācību tēma: Matemātikas i - 10. klases 2. ieskaites mācību materiāls (a,b) #1 …" at bounding box center [202, 113] width 405 height 226
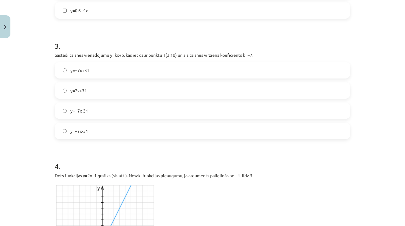
click at [77, 89] on span "y=7x+31" at bounding box center [78, 90] width 17 height 6
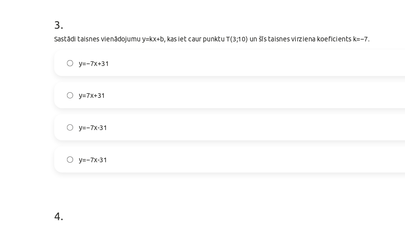
scroll to position [293, 0]
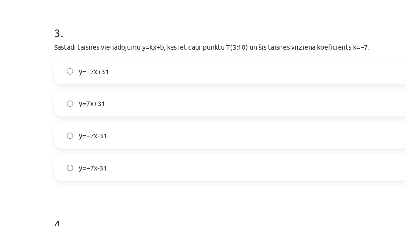
click at [55, 118] on label "y=−7x+31" at bounding box center [202, 125] width 294 height 15
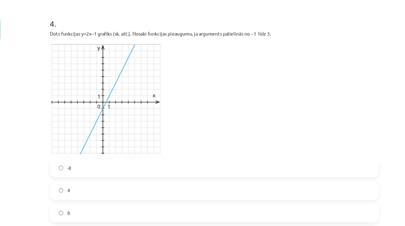
scroll to position [498, 0]
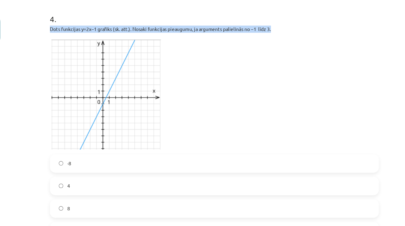
drag, startPoint x: 43, startPoint y: 26, endPoint x: 252, endPoint y: 28, distance: 209.4
copy p "Dots funkcijas y=2x–1 grafiks (sk. att.). Nosaki funkcijas pieaugumu, ja argume…"
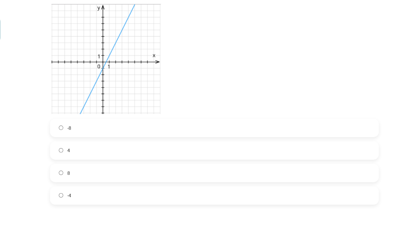
scroll to position [530, 0]
click at [62, 159] on label "8" at bounding box center [202, 154] width 294 height 15
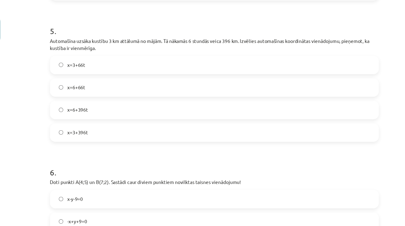
scroll to position [711, 0]
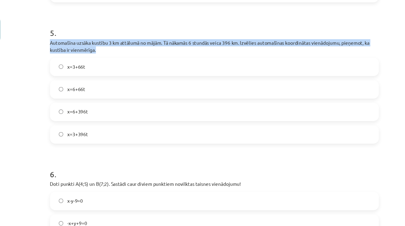
drag, startPoint x: 46, startPoint y: 37, endPoint x: 92, endPoint y: 45, distance: 46.8
click at [92, 45] on p "Automašīna uzsāka kustību 3 km attālumā no mājām. Tā nākamās 6 stundās veica 39…" at bounding box center [203, 41] width 296 height 13
copy p "Automašīna uzsāka kustību 3 km attālumā no mājām. Tā nākamās 6 stundās veica 39…"
click at [79, 59] on label "x=3+66t" at bounding box center [202, 59] width 294 height 15
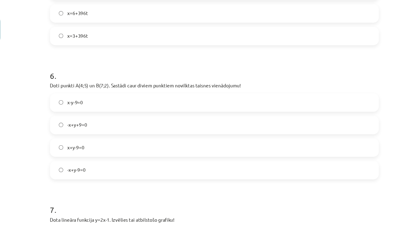
scroll to position [799, 0]
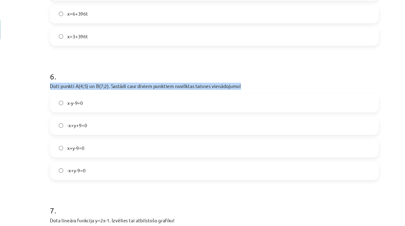
drag, startPoint x: 43, startPoint y: 77, endPoint x: 222, endPoint y: 78, distance: 178.7
copy p "Doti punkti A(4;5) un B(7;2). Sastādi caur diviem punktiem novilktas taisnes vi…"
click at [19, 119] on div "Mācību tēma: Matemātikas i - 10. klases 2. ieskaites mācību materiāls (a,b) #1 …" at bounding box center [202, 113] width 405 height 226
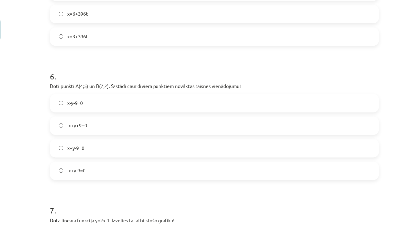
scroll to position [810, 0]
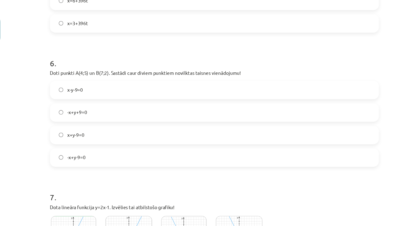
click at [85, 125] on label "x+y-9=0" at bounding box center [202, 121] width 294 height 15
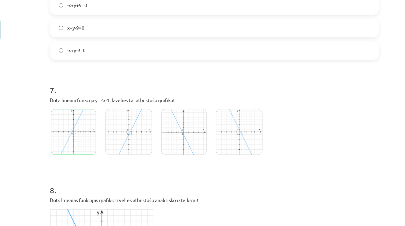
scroll to position [896, 0]
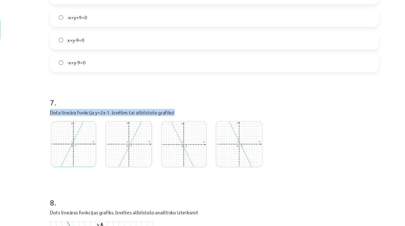
drag, startPoint x: 45, startPoint y: 99, endPoint x: 193, endPoint y: 99, distance: 147.5
click at [193, 99] on p "Dota lineāra funkcija y=2x-1. Izvēlies tai atbilstošo grafiku!" at bounding box center [203, 101] width 296 height 6
copy p "Dota lineāra funkcija y=2x-1. Izvēlies tai atbilstošo grafiku!"
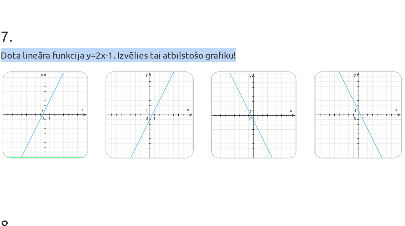
scroll to position [852, 0]
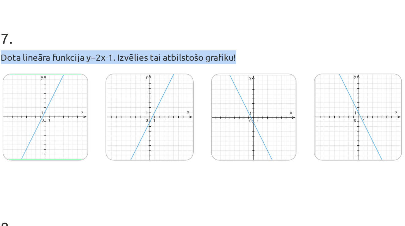
click at [204, 152] on img at bounding box center [225, 172] width 42 height 41
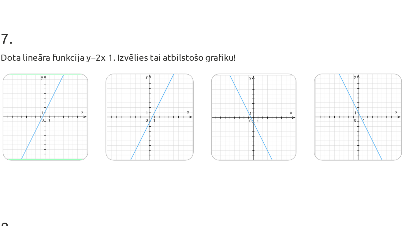
click at [55, 151] on div at bounding box center [151, 174] width 192 height 47
click at [56, 152] on img at bounding box center [76, 172] width 41 height 41
click at [105, 152] on img at bounding box center [126, 172] width 42 height 41
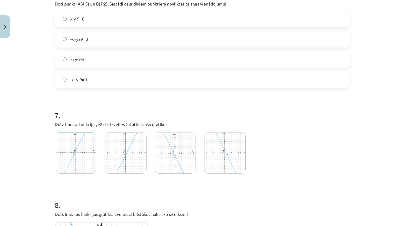
scroll to position [873, 0]
click at [118, 196] on h1 "8 ." at bounding box center [203, 198] width 296 height 19
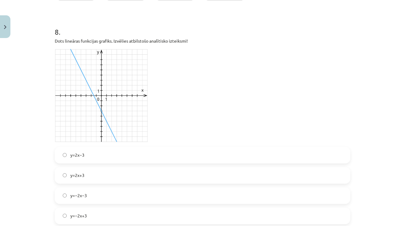
scroll to position [1034, 0]
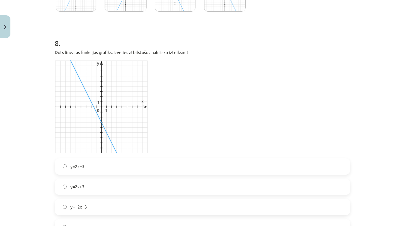
click at [195, 123] on p at bounding box center [203, 106] width 296 height 95
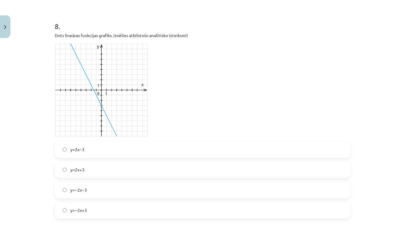
scroll to position [1050, 0]
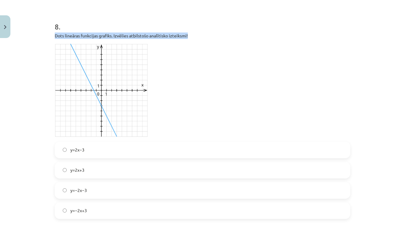
drag, startPoint x: 56, startPoint y: 35, endPoint x: 194, endPoint y: 37, distance: 138.7
click at [194, 37] on p "Dots lineāras funkcijas grafiks. Izvēlies atbilstošo analītisko izteiksmi!" at bounding box center [203, 35] width 296 height 6
copy p "Dots lineāras funkcijas grafiks. Izvēlies atbilstošo analītisko izteiksmi!"
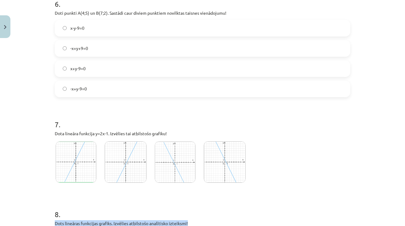
scroll to position [869, 0]
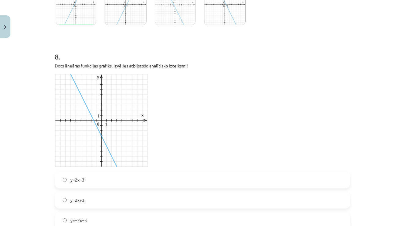
click at [48, 140] on div "Mācību tēma: Matemātikas i - 10. klases 2. ieskaites mācību materiāls (a,b) #1 …" at bounding box center [202, 113] width 405 height 226
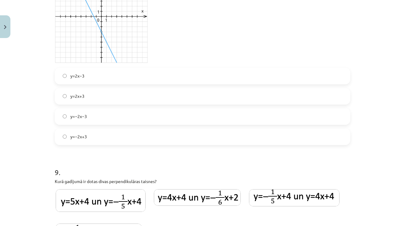
scroll to position [1124, 0]
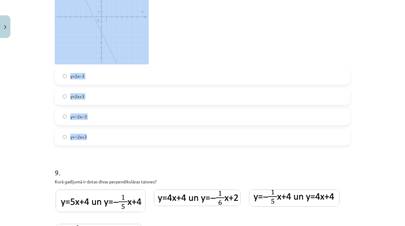
drag, startPoint x: 47, startPoint y: 75, endPoint x: 93, endPoint y: 139, distance: 78.3
click at [93, 140] on div "Mācību tēma: Matemātikas i - 10. klases 2. ieskaites mācību materiāls (a,b) #1 …" at bounding box center [202, 113] width 405 height 226
click at [38, 100] on div "Mācību tēma: Matemātikas i - 10. klases 2. ieskaites mācību materiāls (a,b) #1 …" at bounding box center [202, 113] width 405 height 226
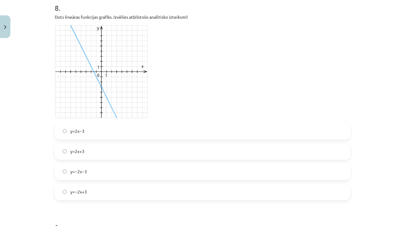
scroll to position [1067, 0]
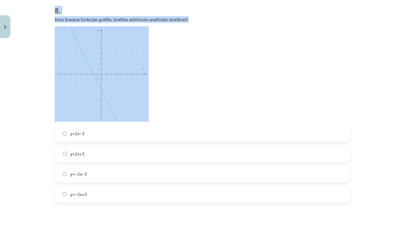
drag, startPoint x: 44, startPoint y: 21, endPoint x: 77, endPoint y: 123, distance: 107.0
click at [78, 124] on div "Mācību tēma: Matemātikas i - 10. klases 2. ieskaites mācību materiāls (a,b) #1 …" at bounding box center [202, 113] width 405 height 226
click at [44, 70] on div "Mācību tēma: Matemātikas i - 10. klases 2. ieskaites mācību materiāls (a,b) #1 …" at bounding box center [202, 113] width 405 height 226
drag, startPoint x: 52, startPoint y: 19, endPoint x: 90, endPoint y: 197, distance: 181.4
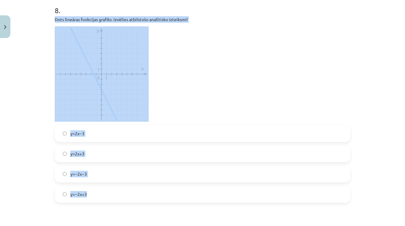
copy div "Dots lineāras funkcijas grafiks. Izvēlies atbilstošo analītisko izteiksmi! y=2x…"
click at [24, 128] on div "Mācību tēma: Matemātikas i - 10. klases 2. ieskaites mācību materiāls (a,b) #1 …" at bounding box center [202, 113] width 405 height 226
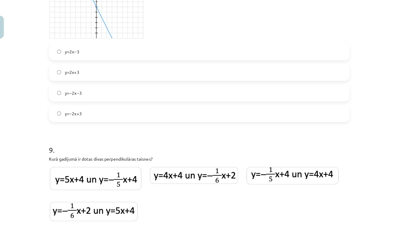
scroll to position [1147, 0]
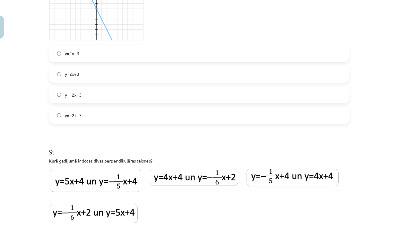
click at [84, 94] on label "y=−2x−3" at bounding box center [202, 92] width 294 height 15
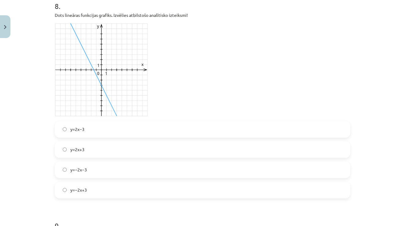
scroll to position [1050, 0]
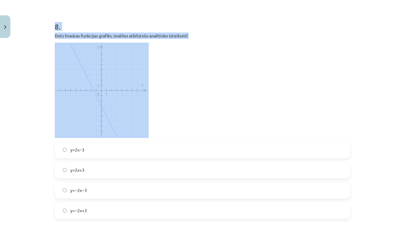
drag, startPoint x: 50, startPoint y: 33, endPoint x: 73, endPoint y: 49, distance: 28.3
click at [73, 49] on div "Mācību tēma: Matemātikas i - 10. klases 2. ieskaites mācību materiāls (a,b) #1 …" at bounding box center [202, 113] width 405 height 226
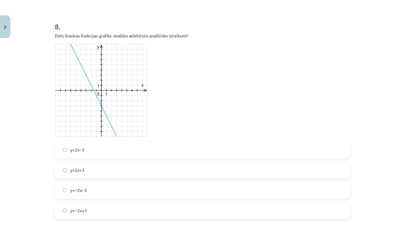
click at [48, 40] on div "Mācību tēma: Matemātikas i - 10. klases 2. ieskaites mācību materiāls (a,b) #1 …" at bounding box center [202, 113] width 405 height 226
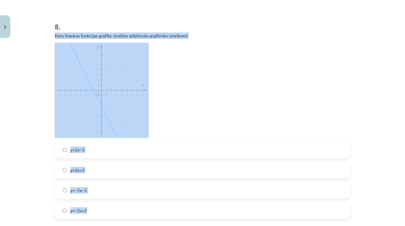
drag, startPoint x: 52, startPoint y: 36, endPoint x: 89, endPoint y: 217, distance: 184.6
click at [31, 118] on div "Mācību tēma: Matemātikas i - 10. klases 2. ieskaites mācību materiāls (a,b) #1 …" at bounding box center [202, 113] width 405 height 226
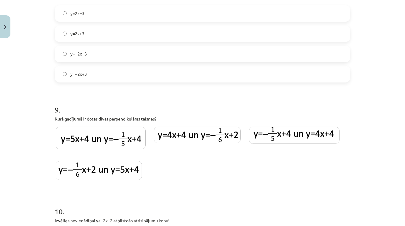
scroll to position [1234, 0]
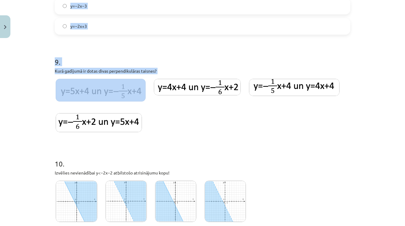
drag, startPoint x: 48, startPoint y: 69, endPoint x: 106, endPoint y: 80, distance: 58.8
click at [106, 80] on div "Mācību tēma: Matemātikas i - 10. klases 2. ieskaites mācību materiāls (a,b) #1 …" at bounding box center [202, 113] width 405 height 226
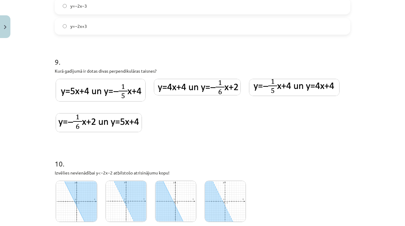
click at [50, 73] on div "Mācību tēma: Matemātikas i - 10. klases 2. ieskaites mācību materiāls (a,b) #1 …" at bounding box center [202, 113] width 405 height 226
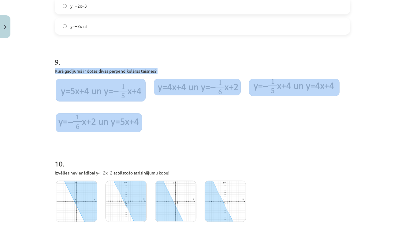
drag, startPoint x: 54, startPoint y: 72, endPoint x: 145, endPoint y: 129, distance: 107.3
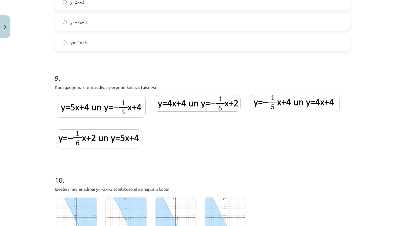
click at [47, 79] on div "Mācību tēma: Matemātikas i - 10. klases 2. ieskaites mācību materiāls (a,b) #1 …" at bounding box center [202, 113] width 405 height 226
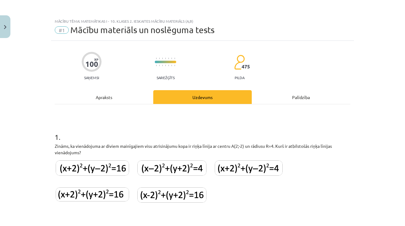
scroll to position [0, 0]
click at [91, 95] on div "Apraksts" at bounding box center [104, 97] width 99 height 14
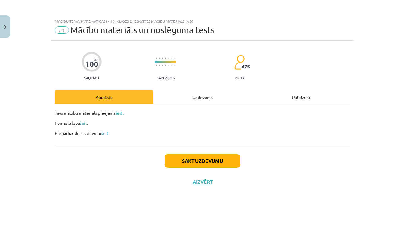
click at [200, 96] on div "Uzdevums" at bounding box center [202, 97] width 99 height 14
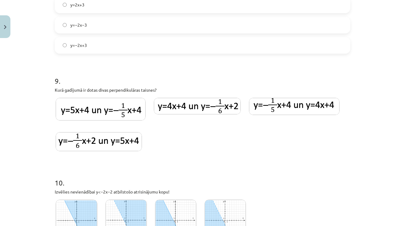
scroll to position [1204, 0]
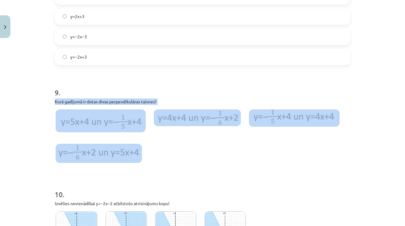
drag, startPoint x: 54, startPoint y: 103, endPoint x: 142, endPoint y: 153, distance: 101.4
click at [34, 121] on div "Mācību tēma: Matemātikas i - 10. klases 2. ieskaites mācību materiāls (a,b) #1 …" at bounding box center [202, 113] width 405 height 226
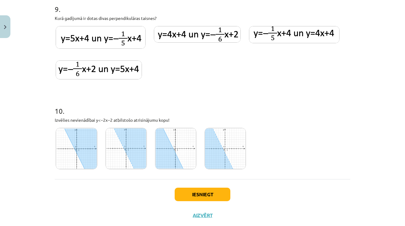
scroll to position [1289, 0]
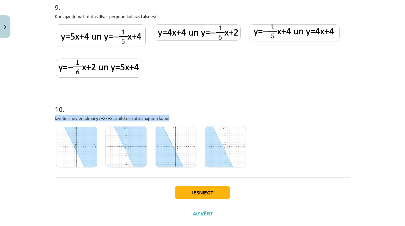
drag, startPoint x: 54, startPoint y: 118, endPoint x: 172, endPoint y: 116, distance: 117.9
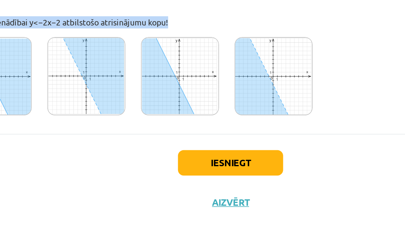
click at [205, 126] on img at bounding box center [225, 146] width 41 height 41
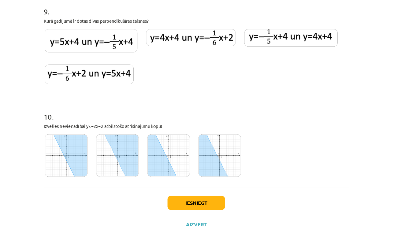
click at [122, 107] on h1 "10 ." at bounding box center [203, 107] width 296 height 19
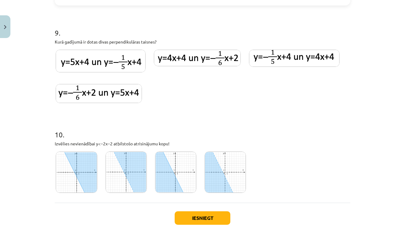
scroll to position [1254, 0]
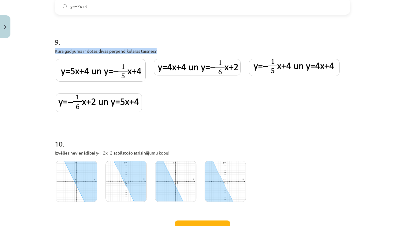
drag, startPoint x: 53, startPoint y: 49, endPoint x: 167, endPoint y: 50, distance: 114.2
click at [41, 144] on div "Mācību tēma: Matemātikas i - 10. klases 2. ieskaites mācību materiāls (a,b) #1 …" at bounding box center [202, 113] width 405 height 226
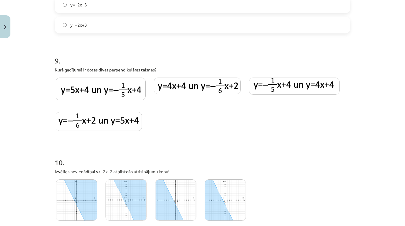
scroll to position [1235, 0]
click at [70, 70] on p "Kurā gadījumā ir dotas divas perpendikulāras taisnes?" at bounding box center [203, 70] width 296 height 6
click at [112, 90] on img at bounding box center [101, 89] width 90 height 23
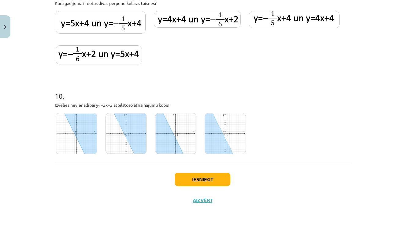
scroll to position [1305, 0]
click at [190, 173] on button "Iesniegt" at bounding box center [203, 178] width 56 height 13
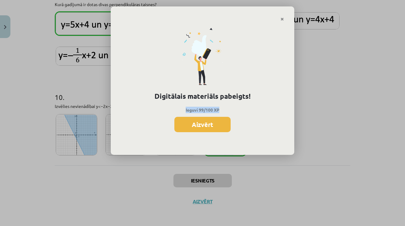
drag, startPoint x: 175, startPoint y: 106, endPoint x: 230, endPoint y: 107, distance: 54.2
click at [230, 107] on p "Ieguvi 99/100 XP" at bounding box center [202, 110] width 163 height 6
click at [197, 125] on button "Aizvērt" at bounding box center [202, 124] width 56 height 15
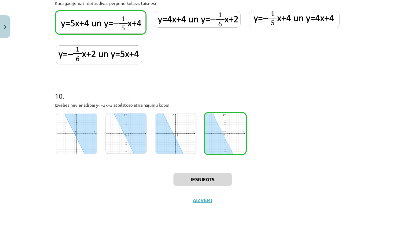
scroll to position [1305, 0]
click at [204, 201] on button "Aizvērt" at bounding box center [202, 200] width 23 height 6
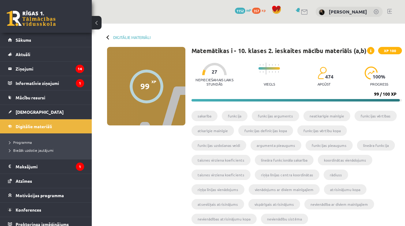
scroll to position [0, 0]
click at [111, 43] on div "Digitālie materiāli 99 XP XP 100 99 / 100 XP Matemātikas i - 10. klases 2. iesk…" at bounding box center [248, 137] width 313 height 227
click at [109, 38] on div at bounding box center [109, 37] width 4 height 4
click at [132, 38] on link "Digitālie materiāli" at bounding box center [131, 37] width 37 height 5
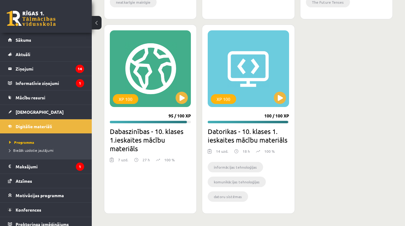
scroll to position [593, 0]
